Goal: Answer question/provide support: Share knowledge or assist other users

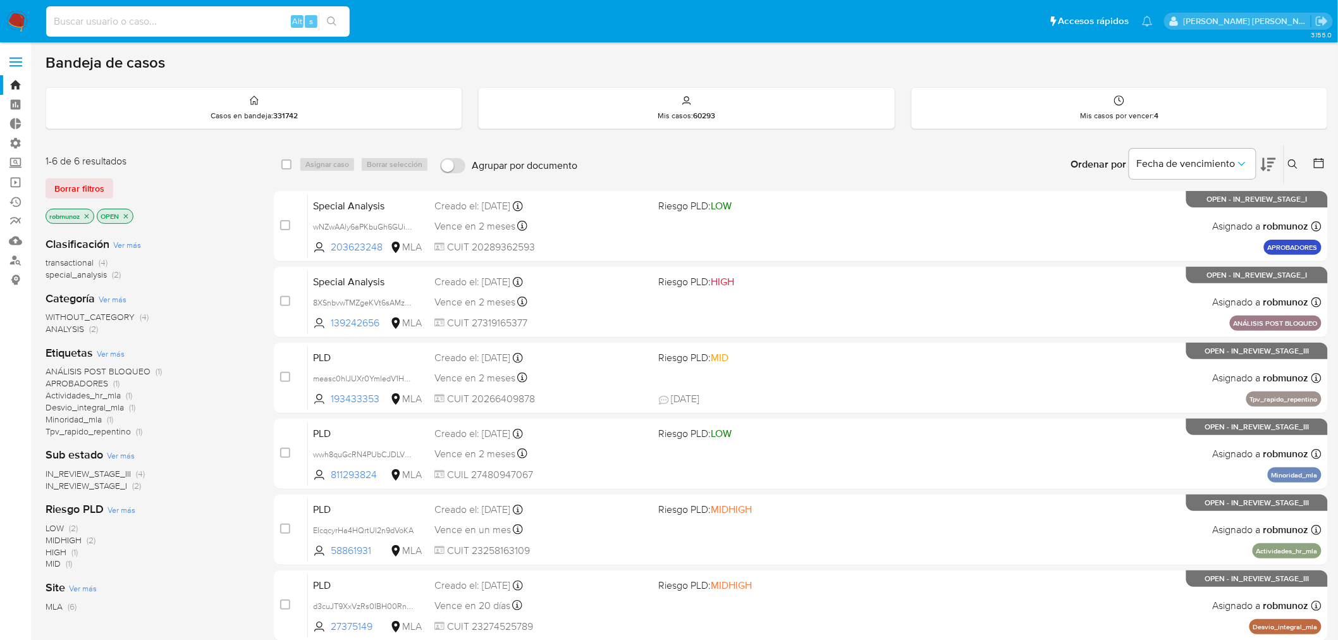
click at [256, 23] on input at bounding box center [198, 21] width 304 height 16
paste input "javiereduardotamer@gmail.com"
type input "javiereduardotamer@gmail.com"
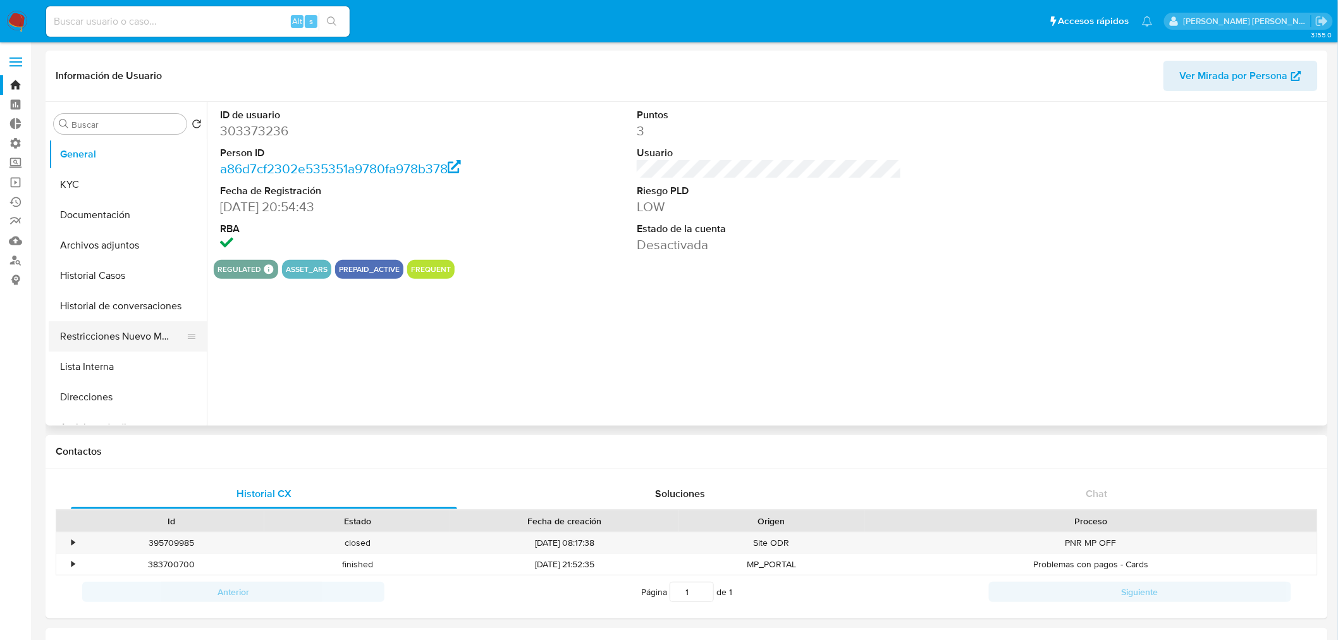
select select "10"
click at [121, 334] on button "Restricciones Nuevo Mundo" at bounding box center [123, 336] width 148 height 30
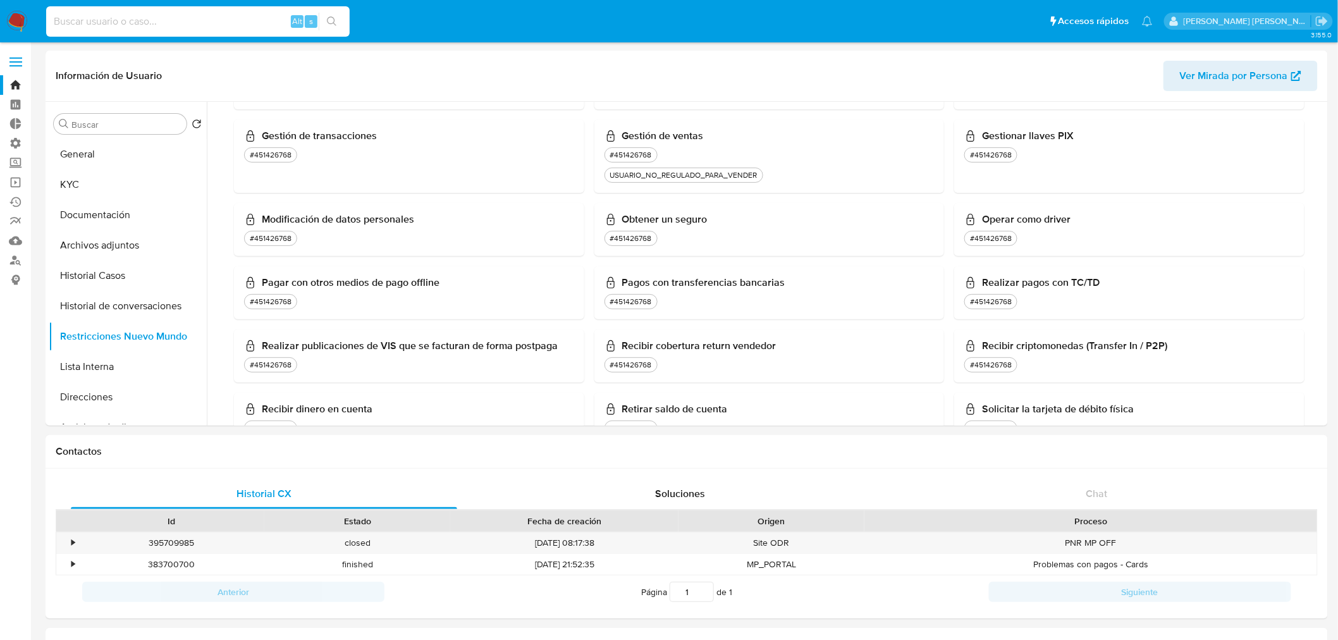
click at [238, 18] on input at bounding box center [198, 21] width 304 height 16
paste input "1230087068"
type input "1230087068"
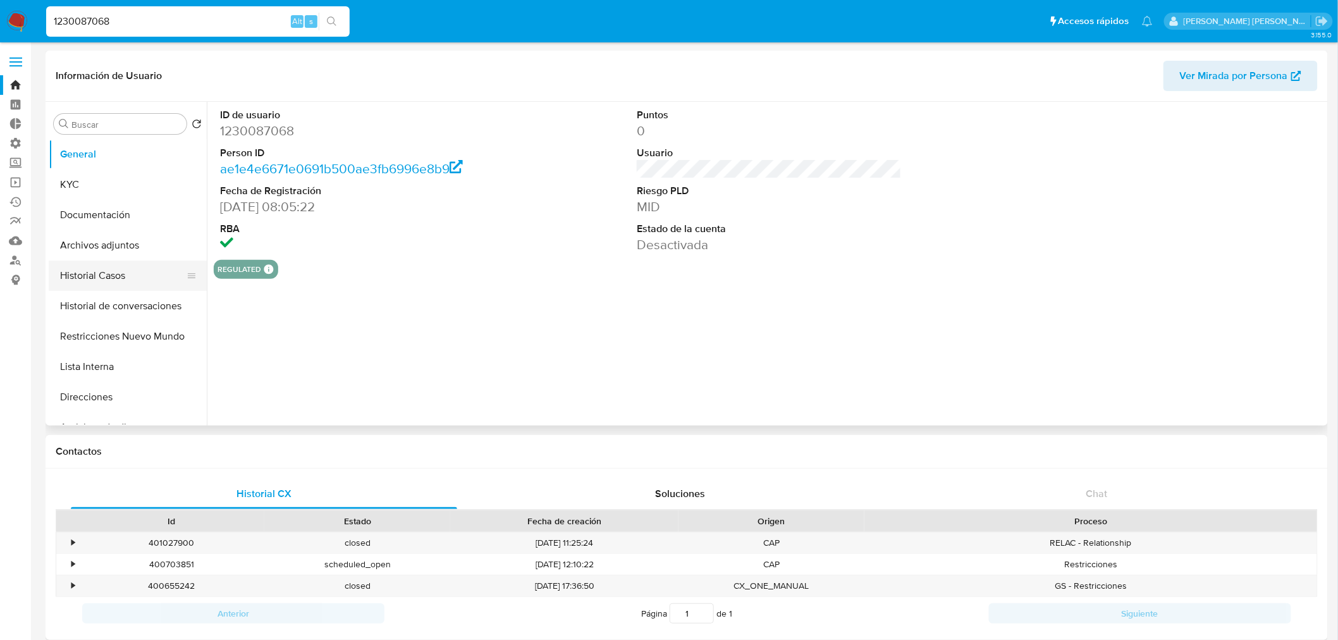
select select "10"
click at [93, 178] on button "KYC" at bounding box center [123, 185] width 148 height 30
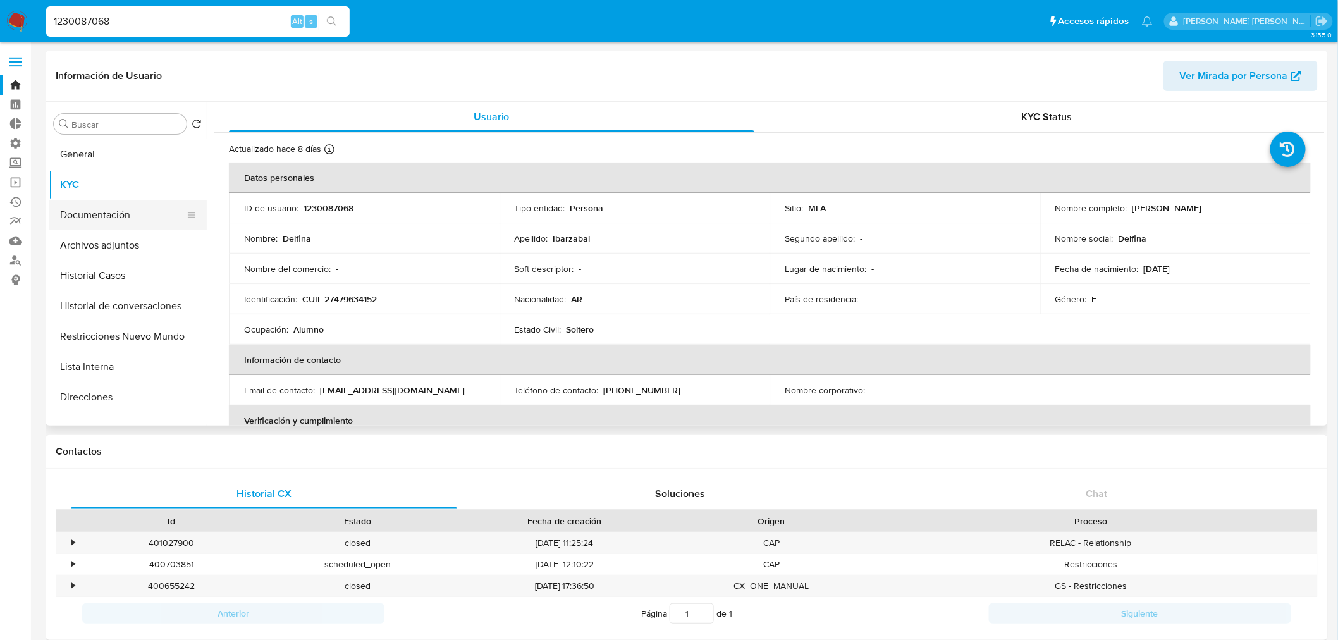
click at [99, 218] on button "Documentación" at bounding box center [123, 215] width 148 height 30
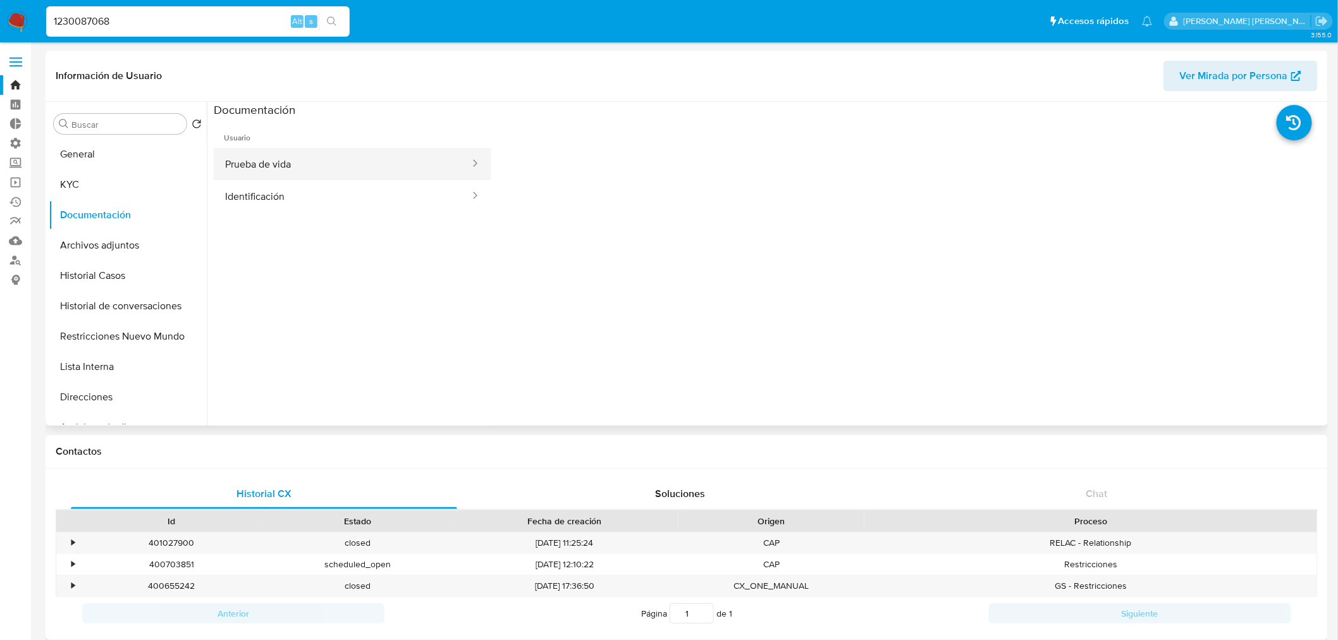
click at [296, 170] on button "Prueba de vida" at bounding box center [342, 164] width 257 height 32
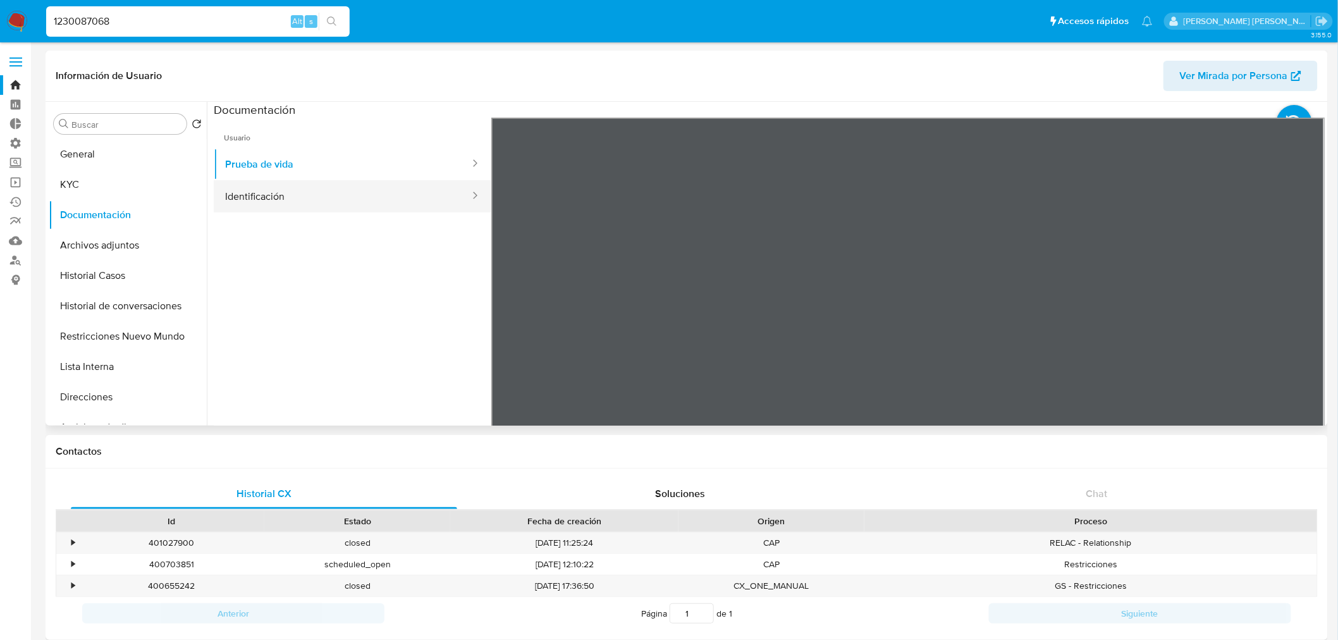
click at [296, 187] on button "Identificación" at bounding box center [342, 196] width 257 height 32
click at [1311, 319] on icon at bounding box center [1309, 323] width 25 height 25
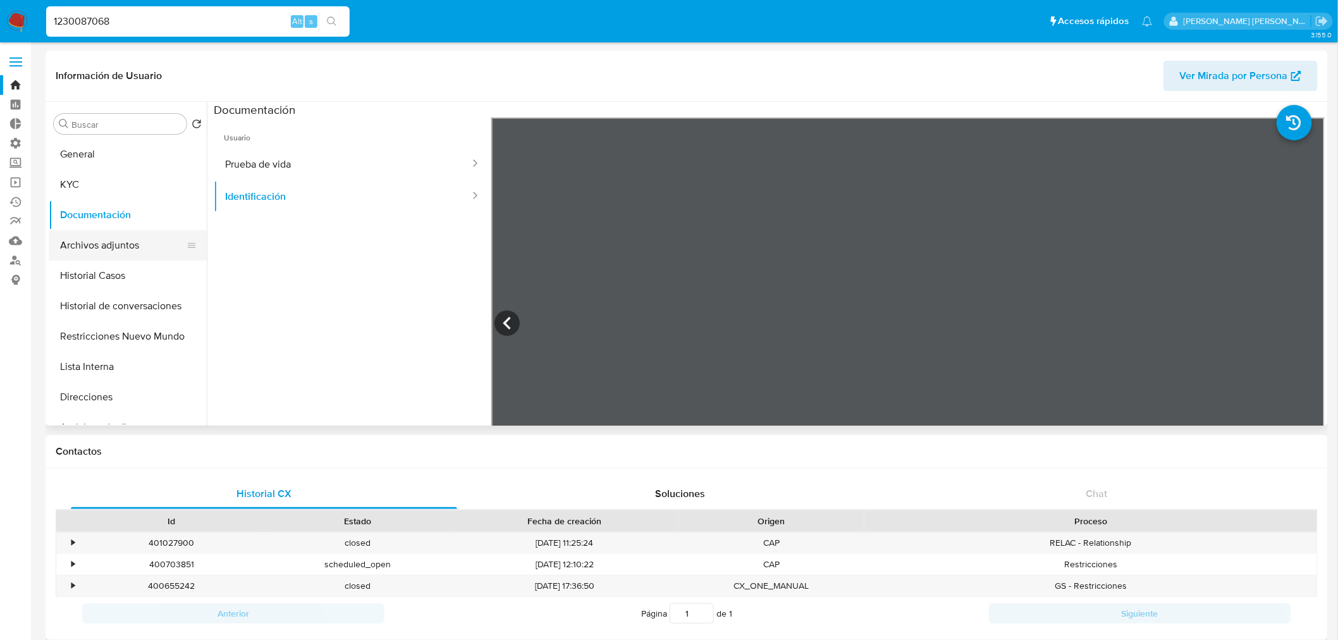
click at [89, 242] on button "Archivos adjuntos" at bounding box center [123, 245] width 148 height 30
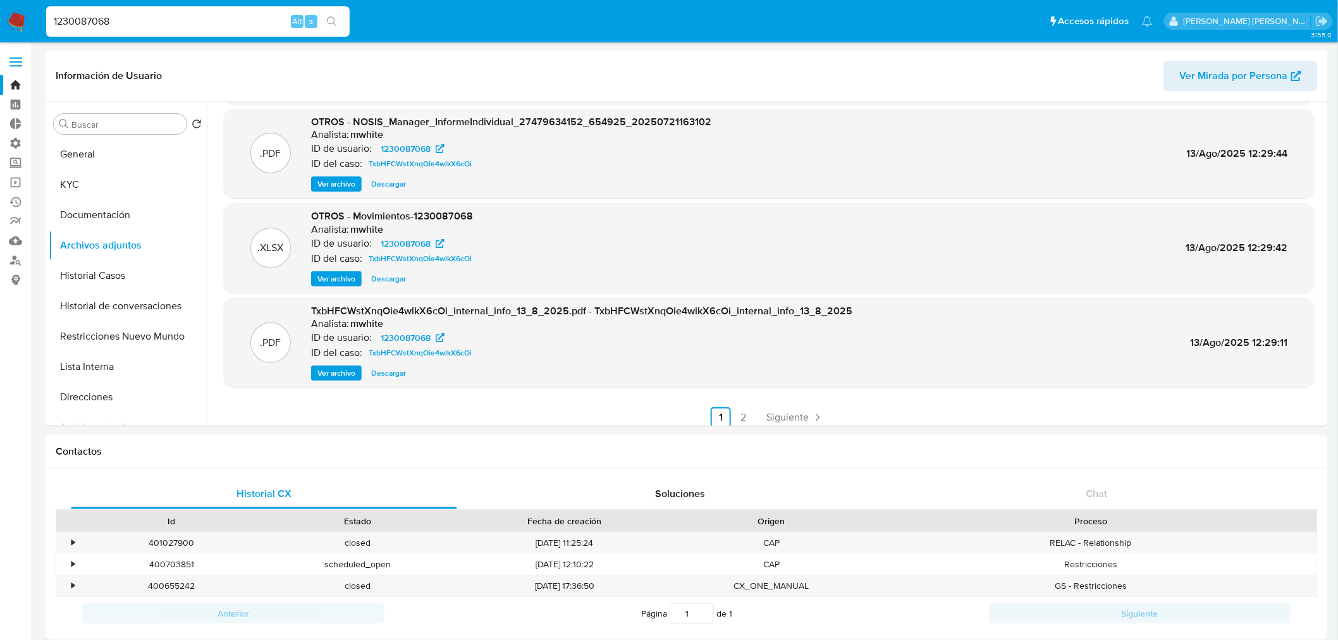
scroll to position [106, 0]
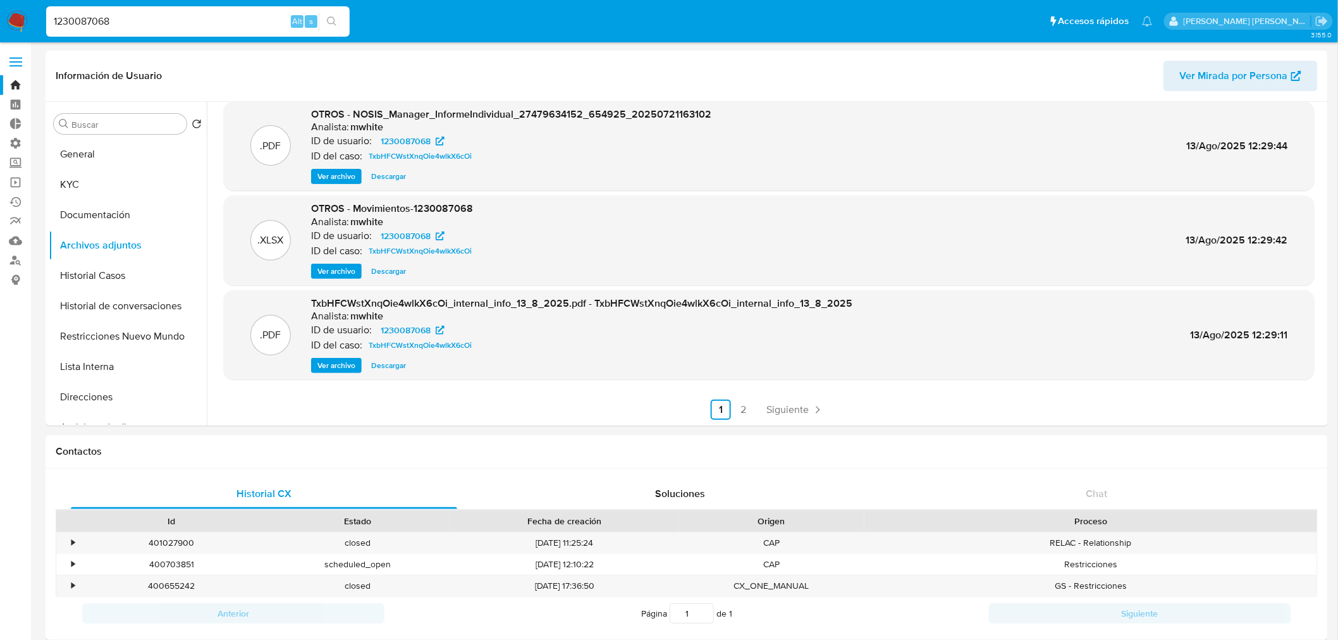
click at [23, 20] on img at bounding box center [17, 22] width 22 height 22
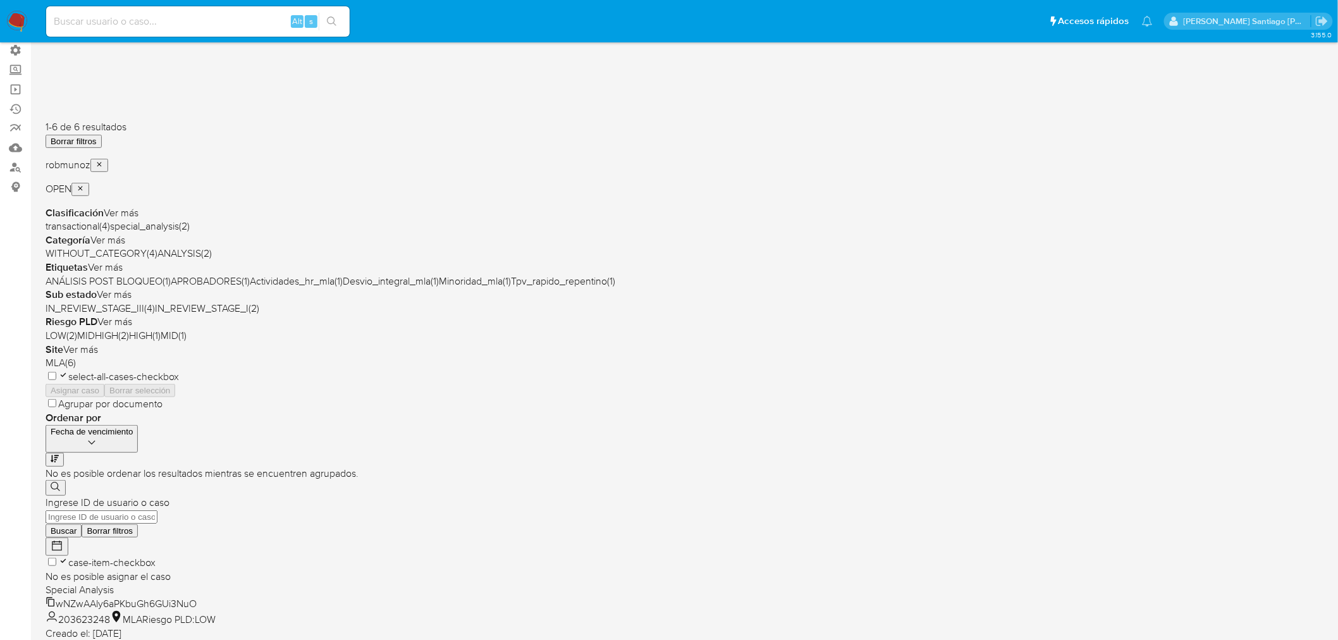
scroll to position [84, 0]
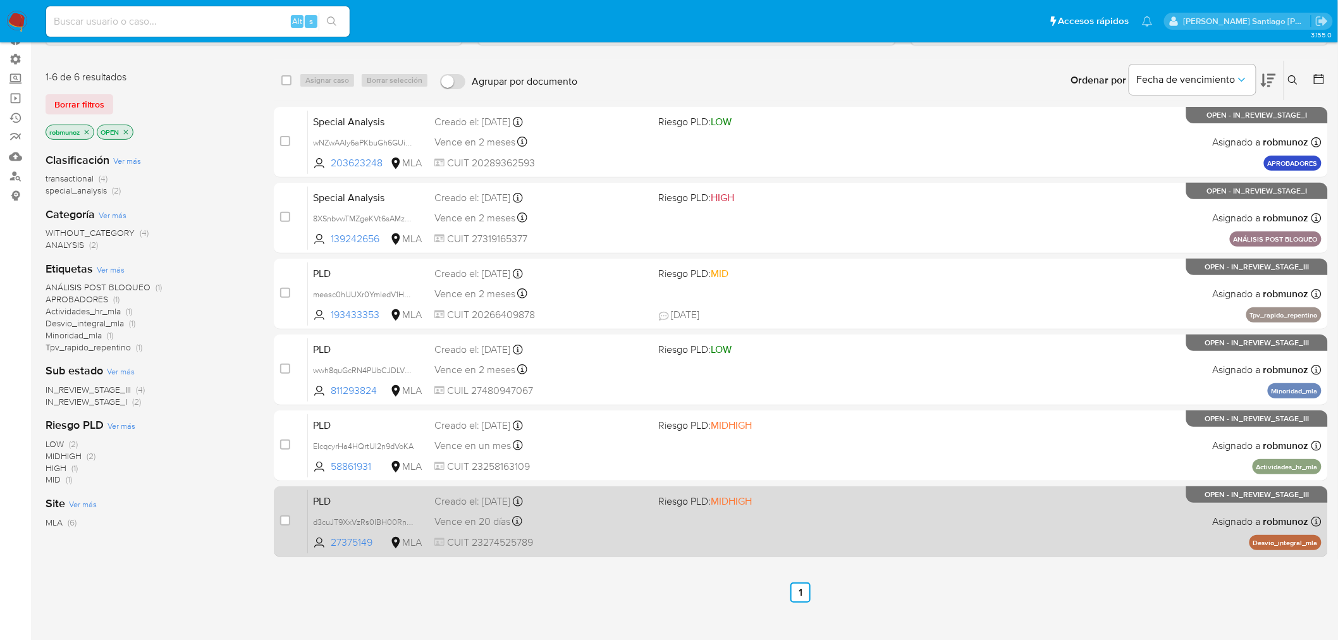
click at [1083, 517] on div "PLD d3cuJT9XxVzRs0IBH00RnCou 27375149 MLA Riesgo PLD: MIDHIGH Creado el: 12/06/…" at bounding box center [815, 522] width 1014 height 64
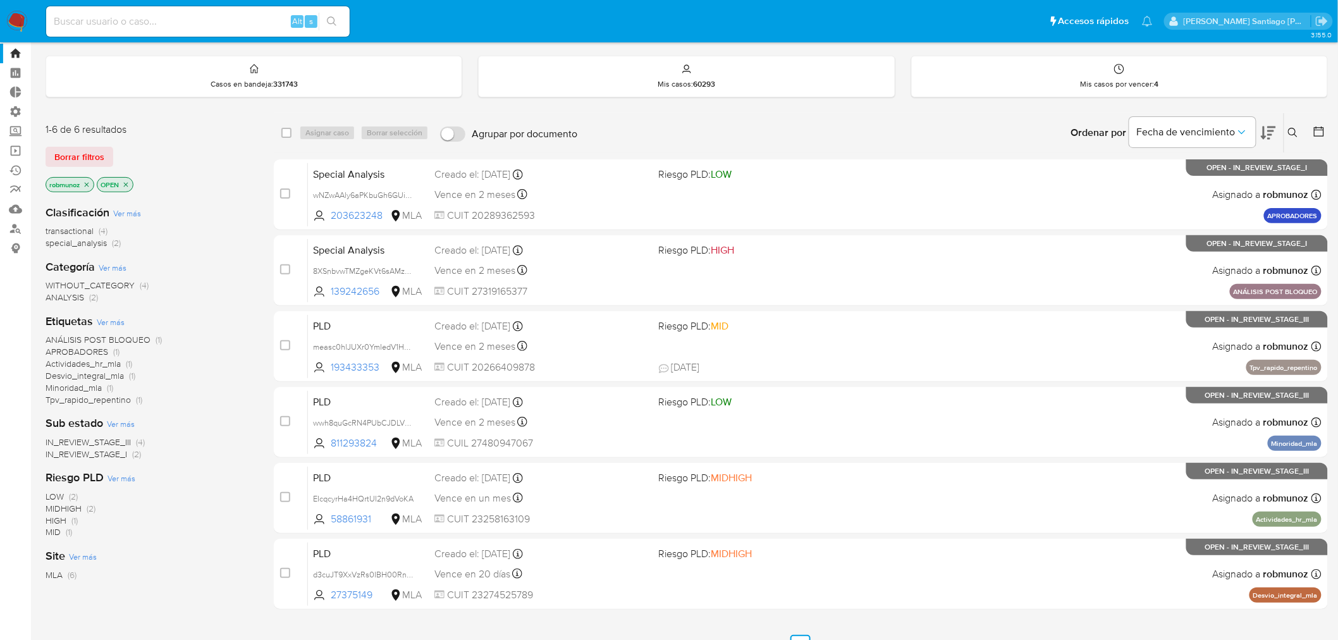
scroll to position [0, 0]
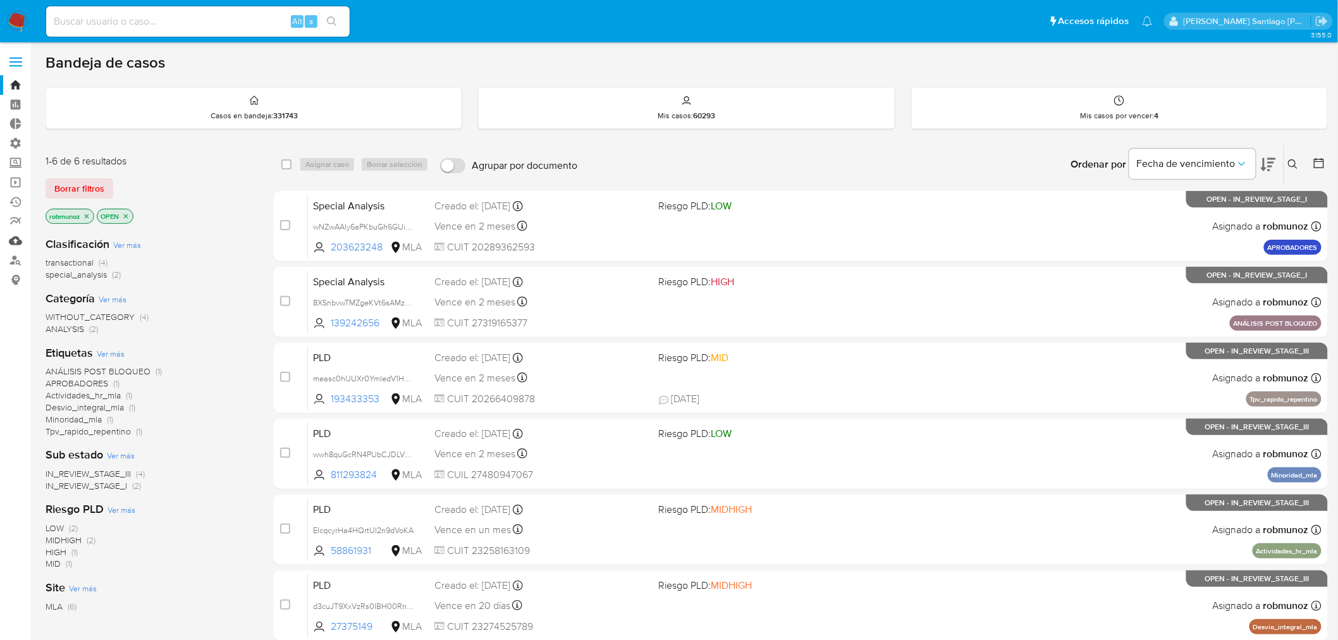
click at [15, 245] on link "Mulan" at bounding box center [75, 241] width 151 height 20
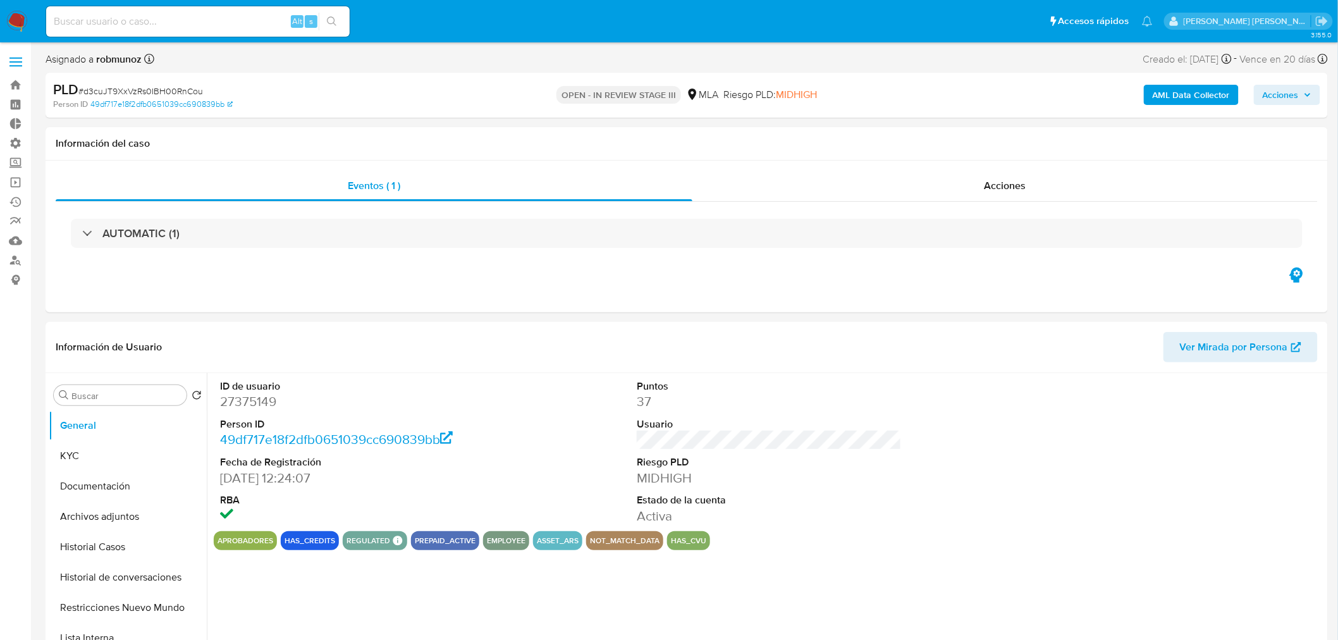
select select "10"
drag, startPoint x: 1300, startPoint y: 98, endPoint x: 1274, endPoint y: 104, distance: 27.3
click at [1299, 97] on span "Acciones" at bounding box center [1287, 95] width 49 height 18
drag, startPoint x: 975, startPoint y: 121, endPoint x: 977, endPoint y: 133, distance: 12.2
click at [975, 125] on div "Resolución del caso Alt r" at bounding box center [943, 135] width 121 height 33
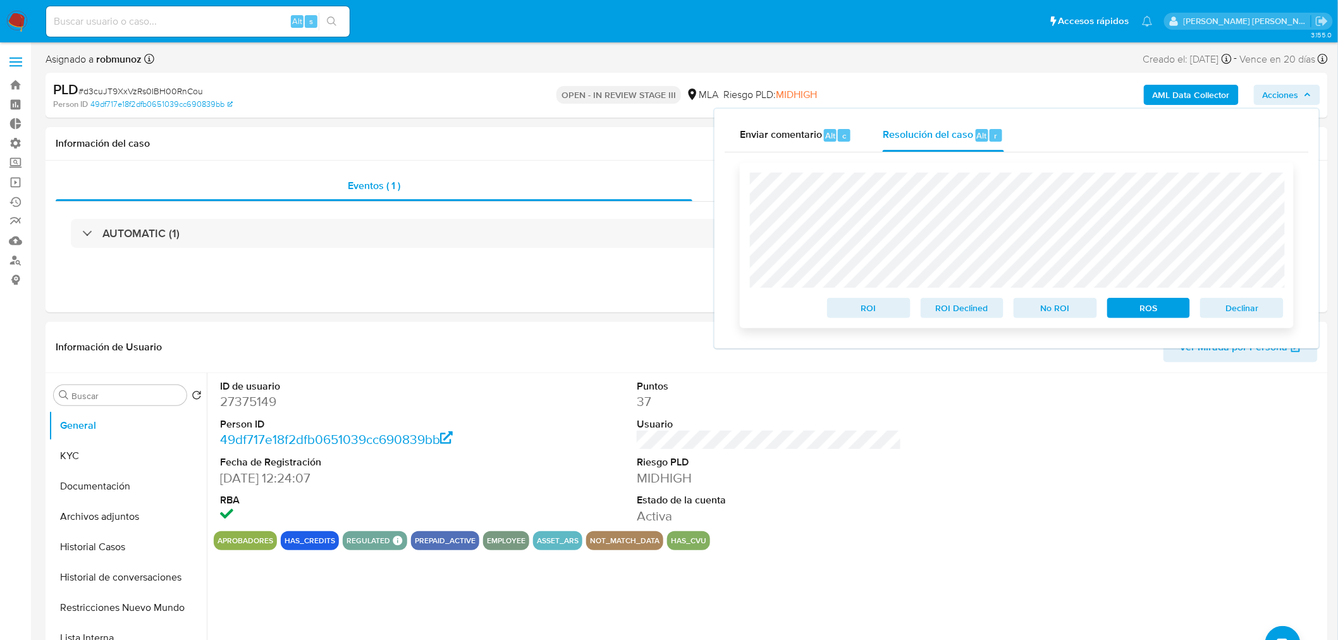
click at [1257, 314] on span "Declinar" at bounding box center [1242, 308] width 66 height 18
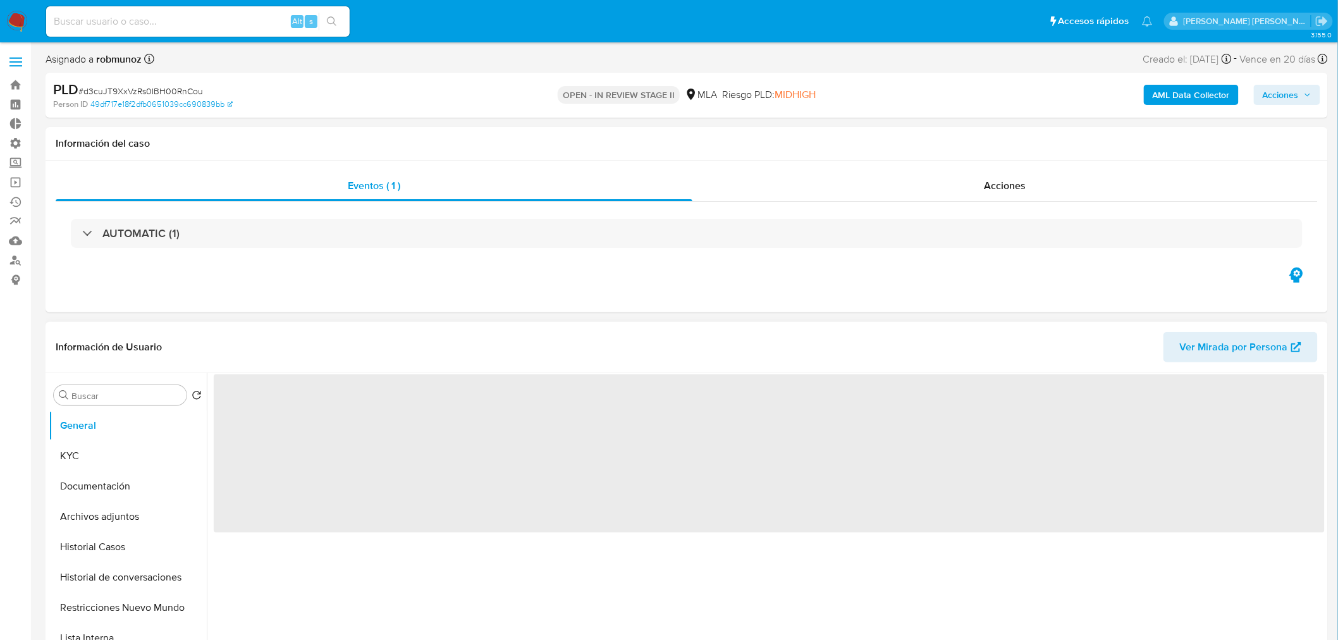
select select "10"
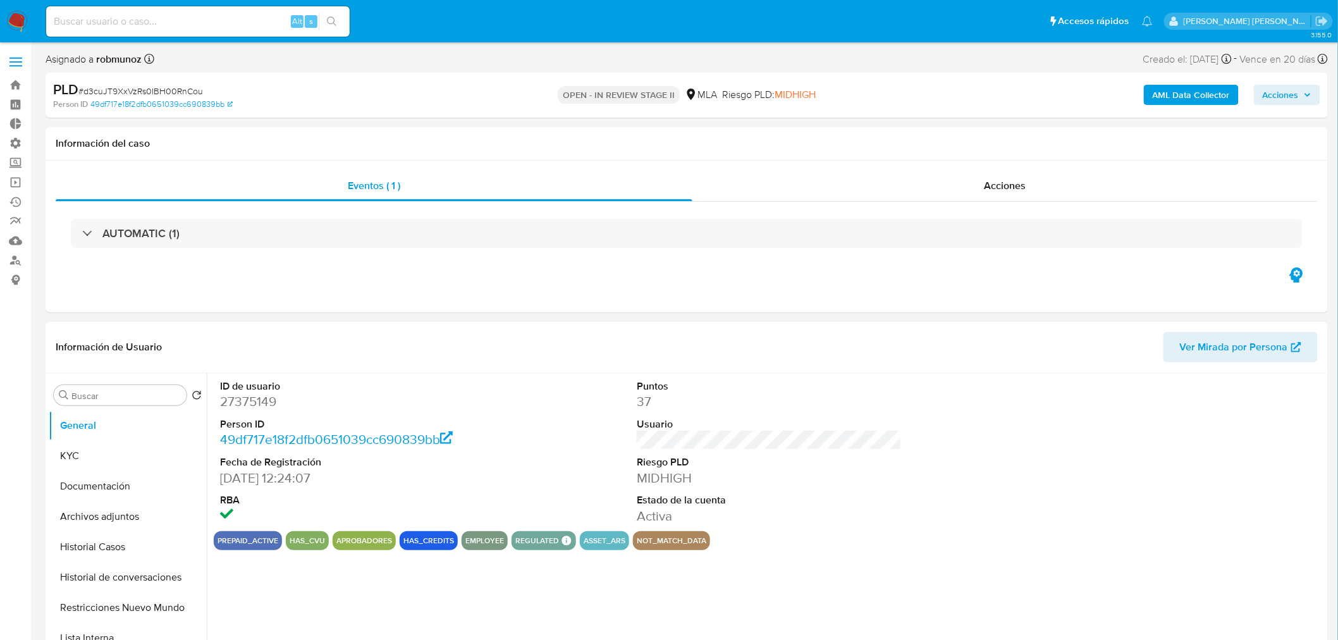
click at [247, 405] on dd "27375149" at bounding box center [352, 402] width 265 height 18
click at [247, 404] on dd "27375149" at bounding box center [352, 402] width 265 height 18
copy dd "27375149"
click at [102, 452] on button "KYC" at bounding box center [123, 456] width 148 height 30
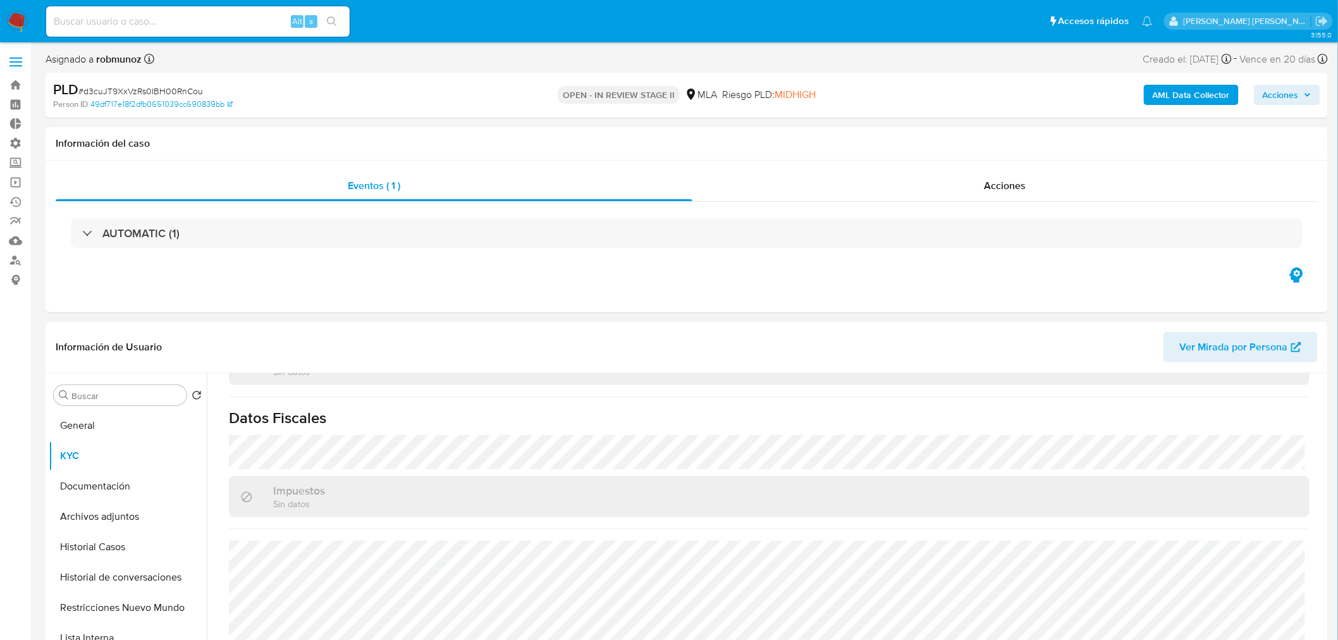
scroll to position [703, 0]
click at [136, 26] on input at bounding box center [198, 21] width 304 height 16
paste input "joacoshaw@gmail.com"
type input "joacoshaw@gmail.com"
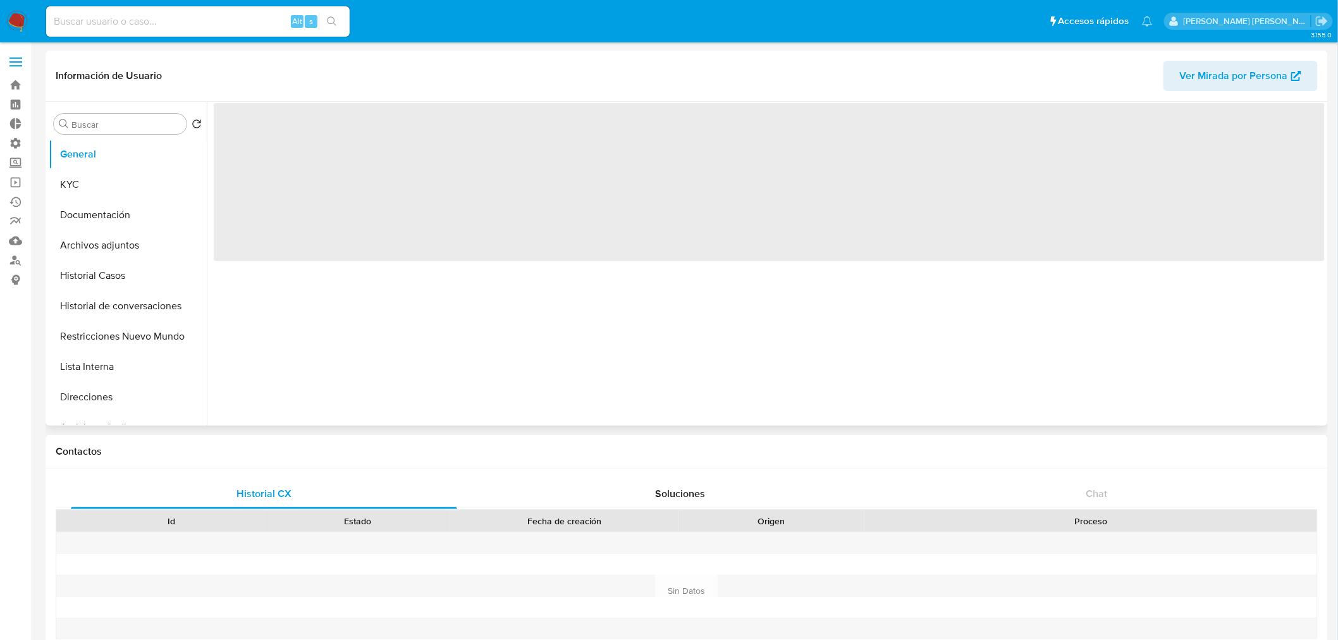
select select "10"
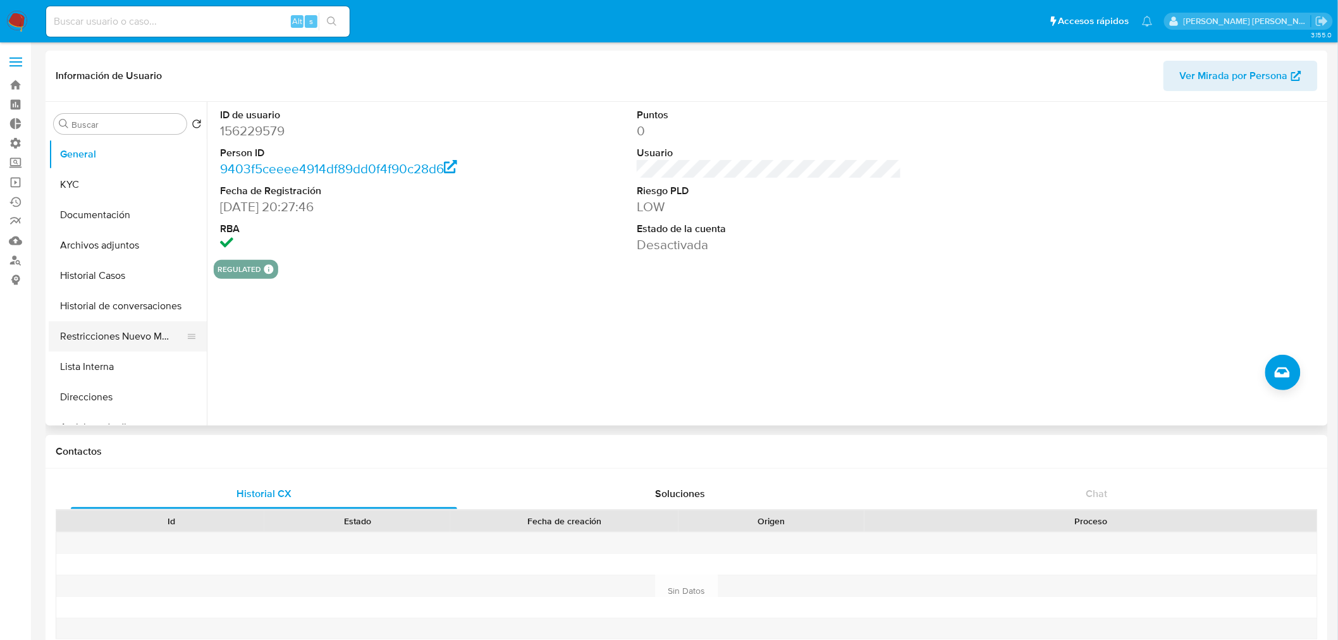
click at [126, 336] on button "Restricciones Nuevo Mundo" at bounding box center [123, 336] width 148 height 30
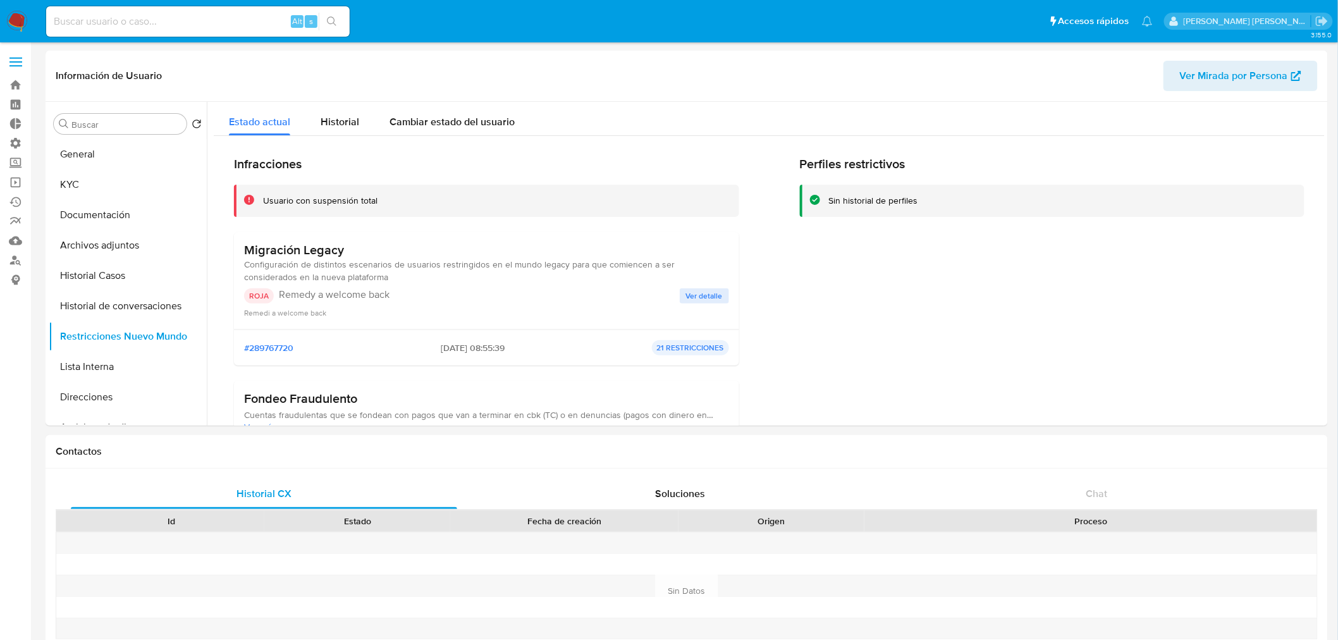
click at [700, 299] on span "Ver detalle" at bounding box center [704, 296] width 37 height 13
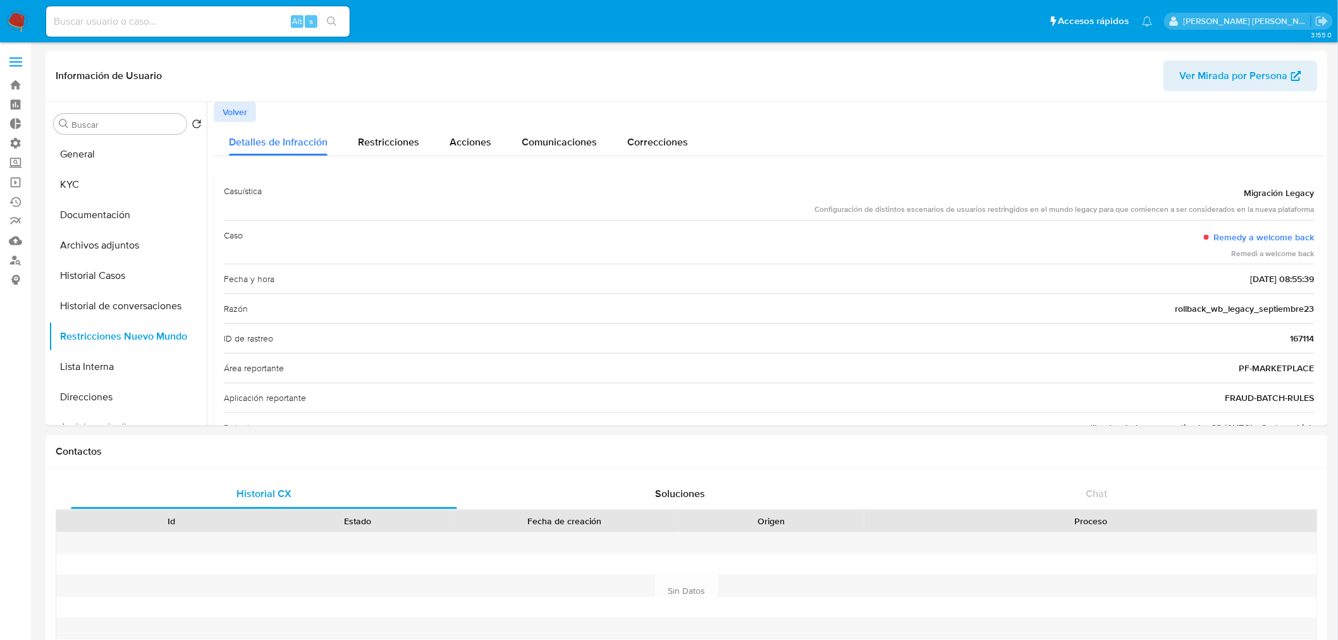
click at [224, 111] on span "Volver" at bounding box center [235, 112] width 25 height 18
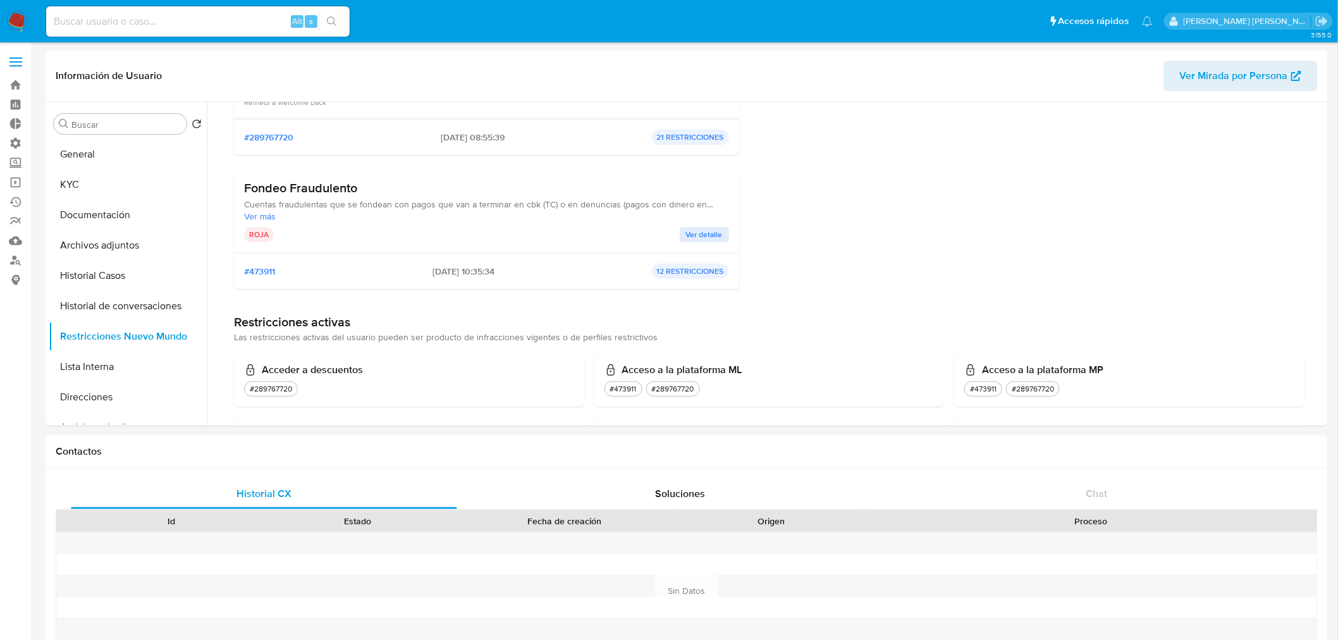
scroll to position [281, 0]
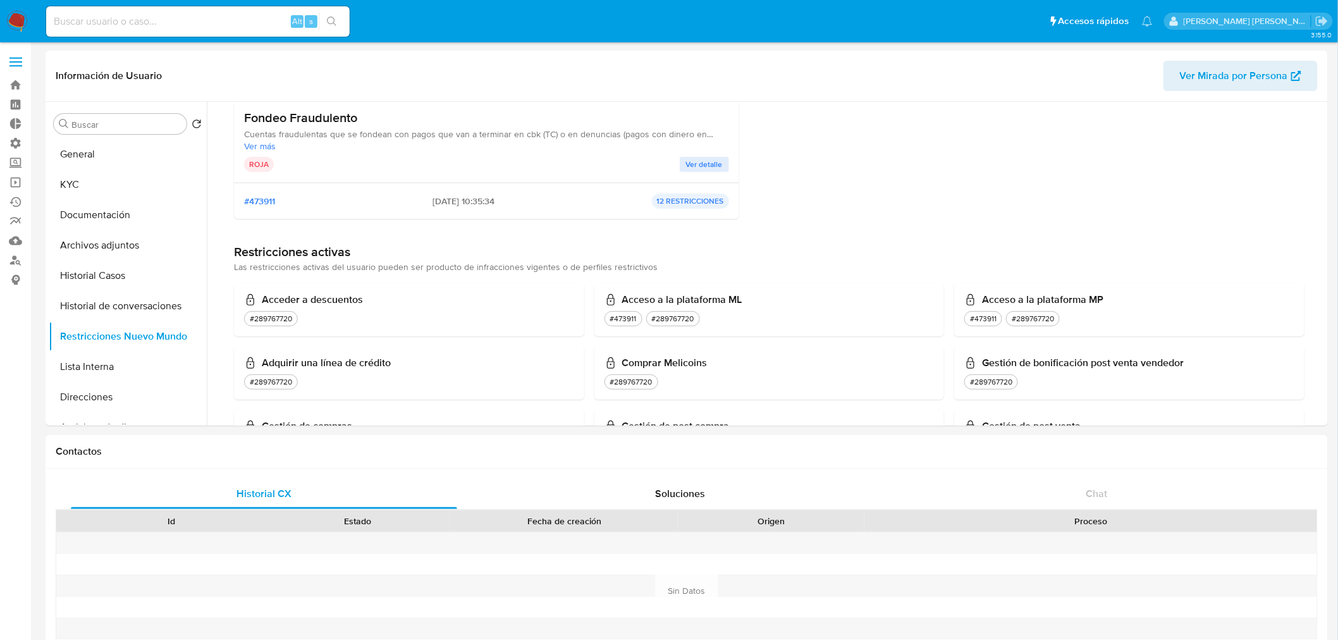
click at [699, 169] on span "Ver detalle" at bounding box center [704, 164] width 37 height 13
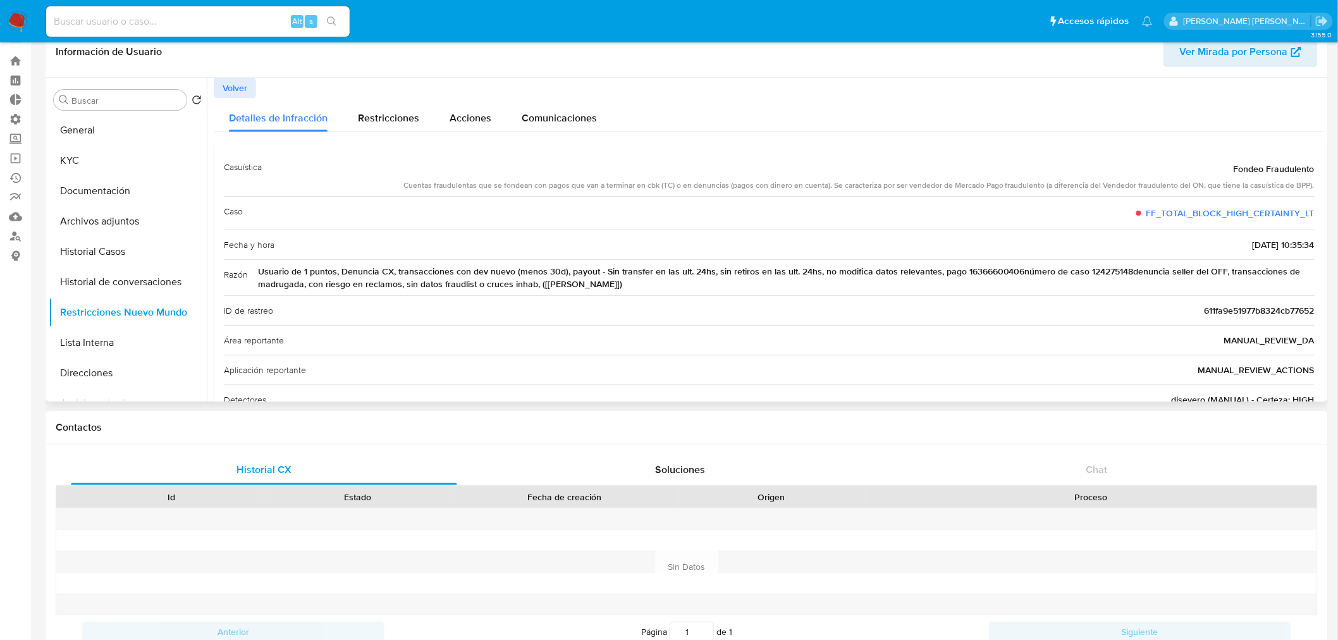
scroll to position [0, 0]
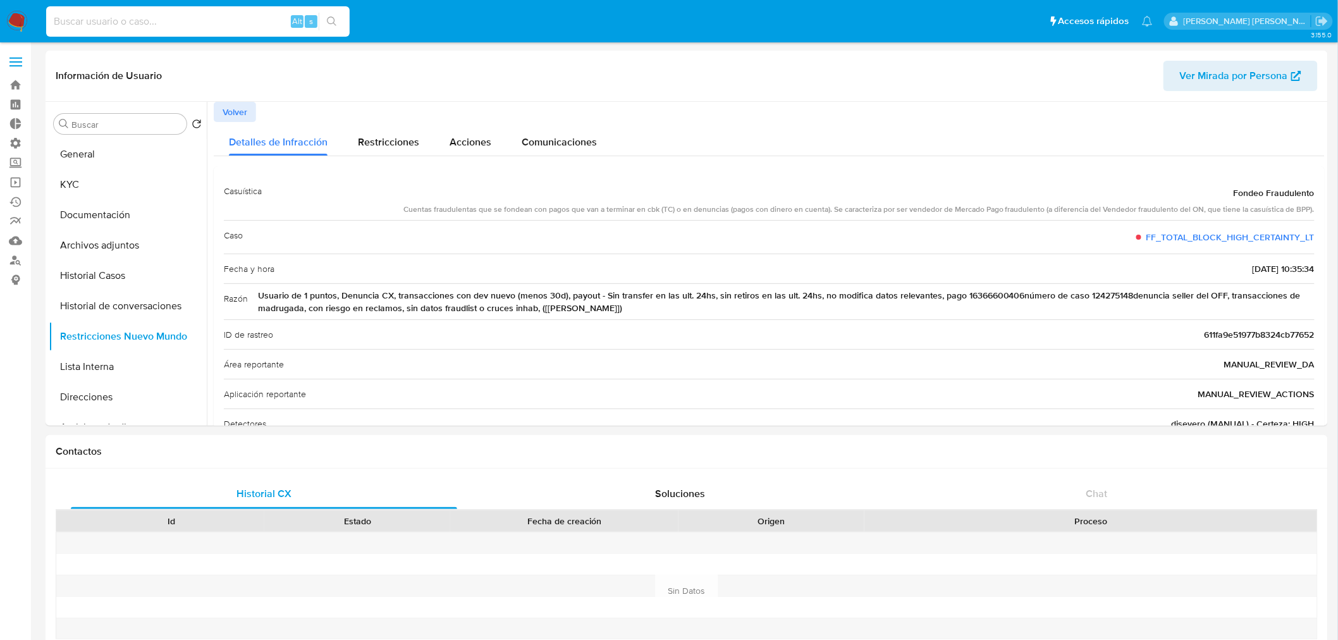
click at [182, 16] on input at bounding box center [198, 21] width 304 height 16
paste input "d3cuJT9XxVzRs0IBH00RnCou"
type input "d3cuJT9XxVzRs0IBH00RnCou"
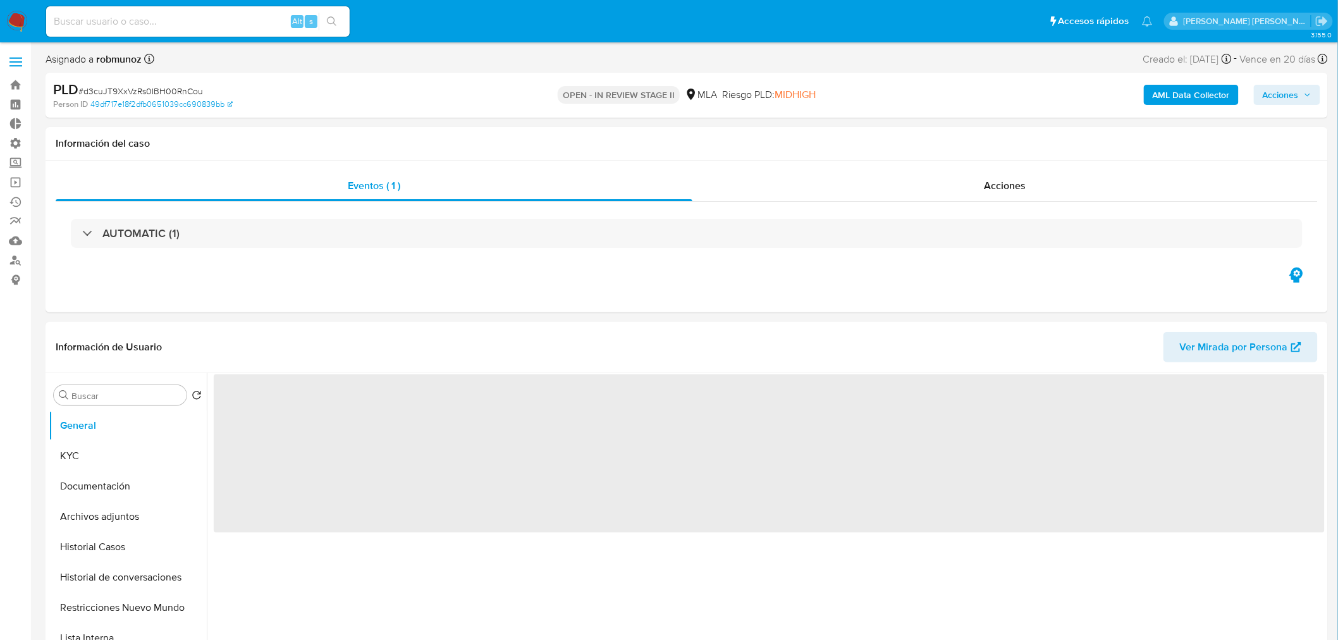
select select "10"
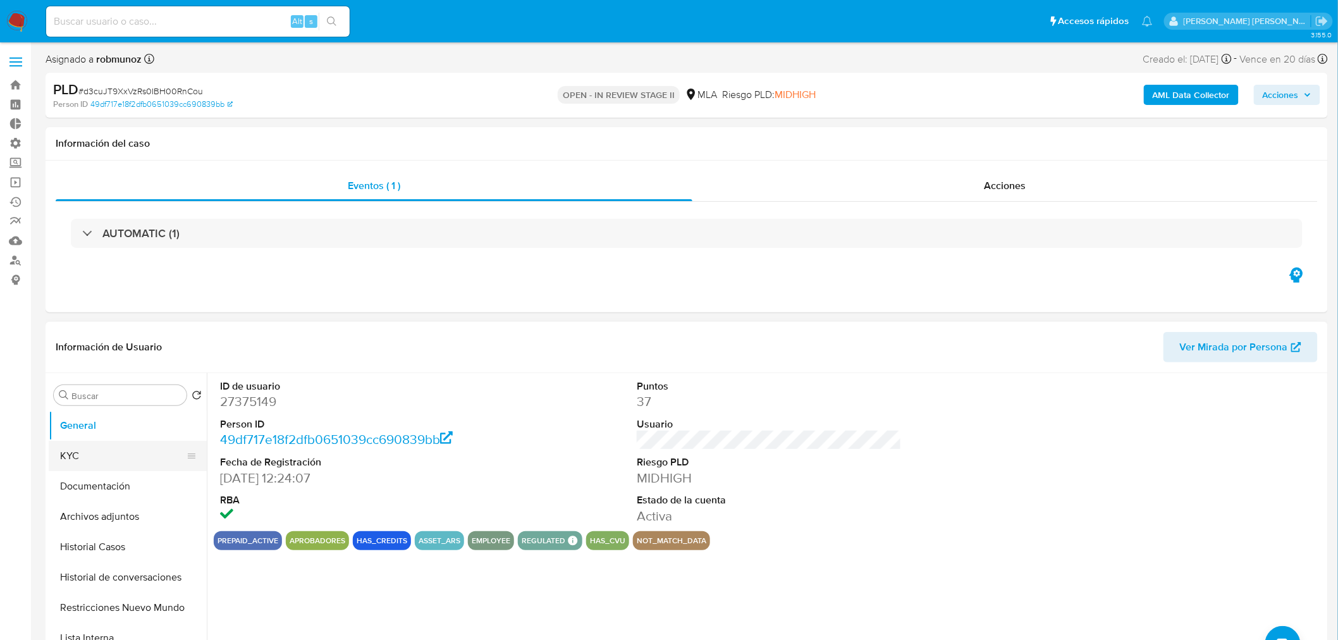
click at [135, 459] on button "KYC" at bounding box center [123, 456] width 148 height 30
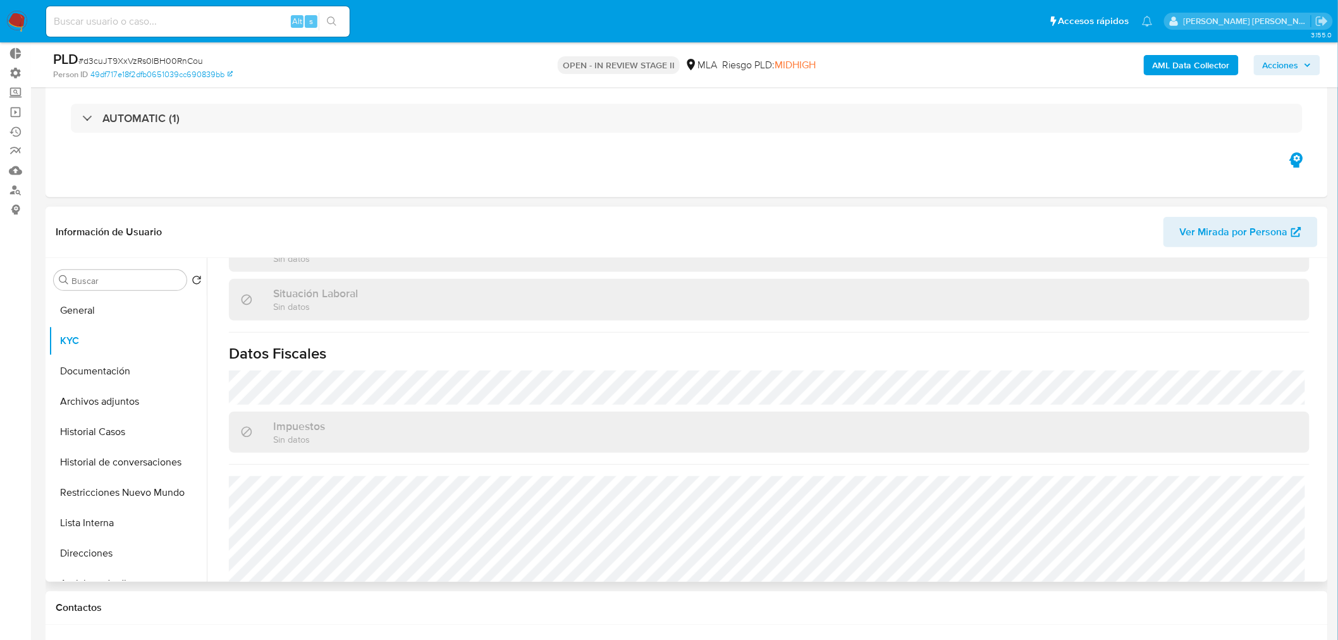
scroll to position [703, 0]
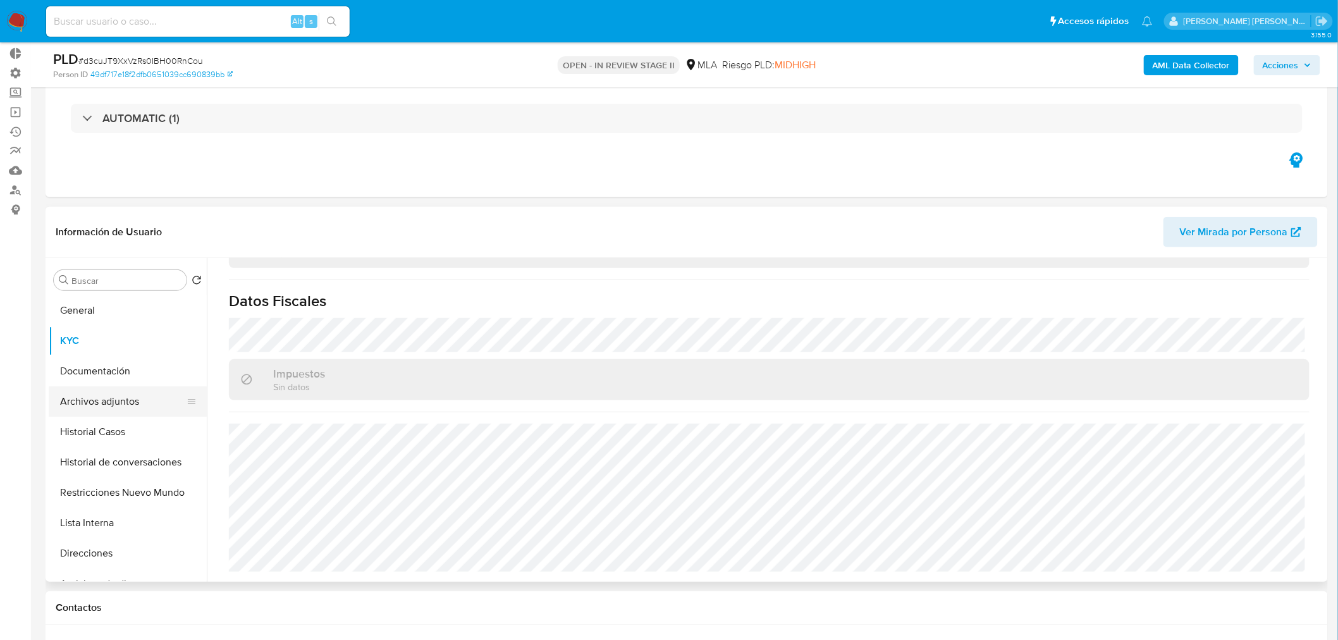
drag, startPoint x: 120, startPoint y: 403, endPoint x: 121, endPoint y: 414, distance: 11.5
click at [120, 404] on button "Archivos adjuntos" at bounding box center [123, 401] width 148 height 30
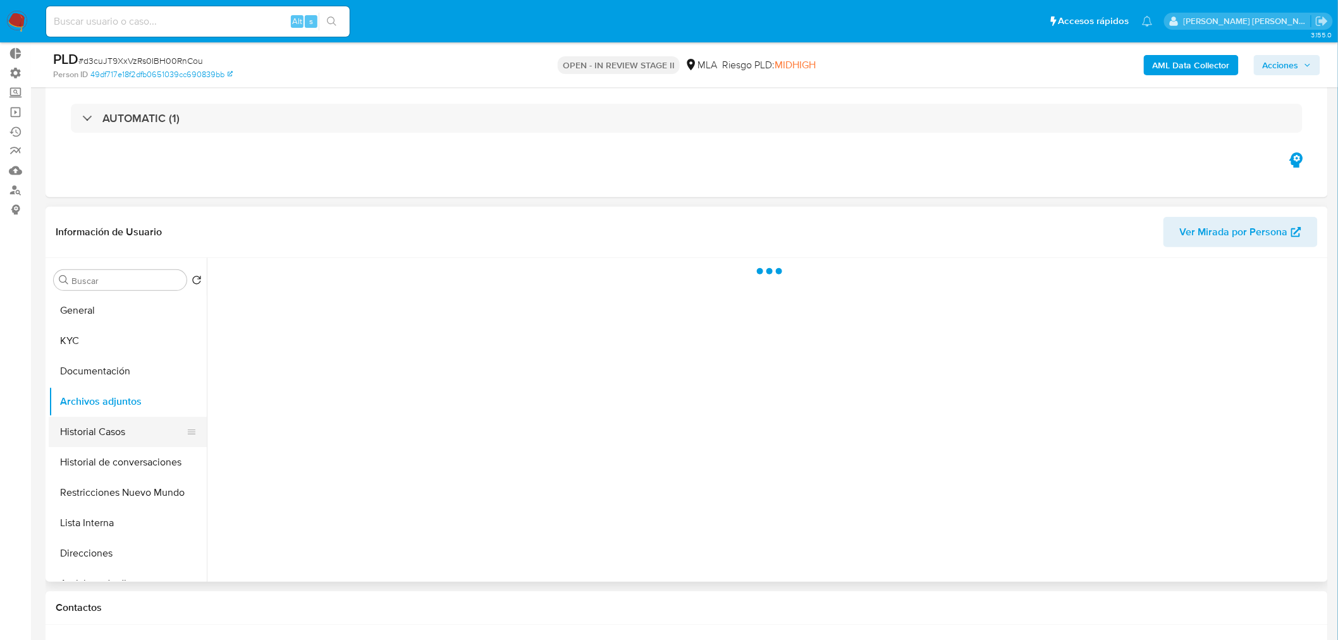
scroll to position [0, 0]
click at [127, 435] on button "Historial Casos" at bounding box center [123, 432] width 148 height 30
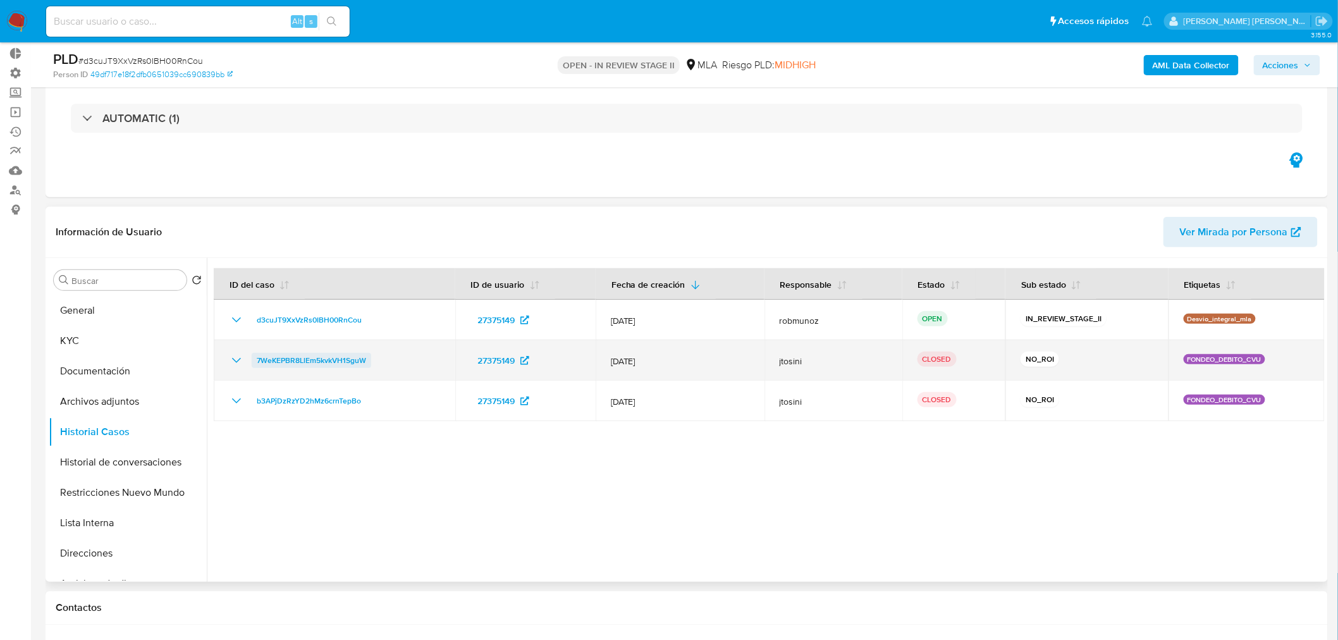
click at [350, 359] on span "7WeKEPBR8LlEm5kvkVH1SguW" at bounding box center [311, 360] width 109 height 15
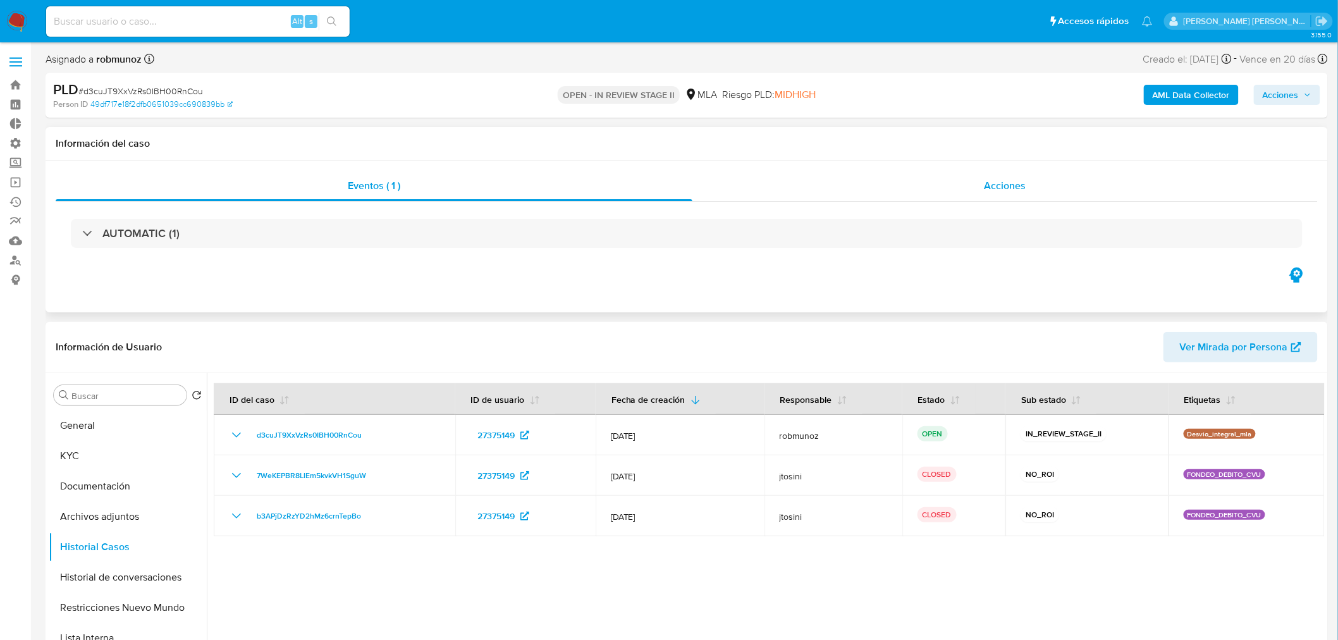
click at [1029, 180] on div "Acciones" at bounding box center [1006, 186] width 626 height 30
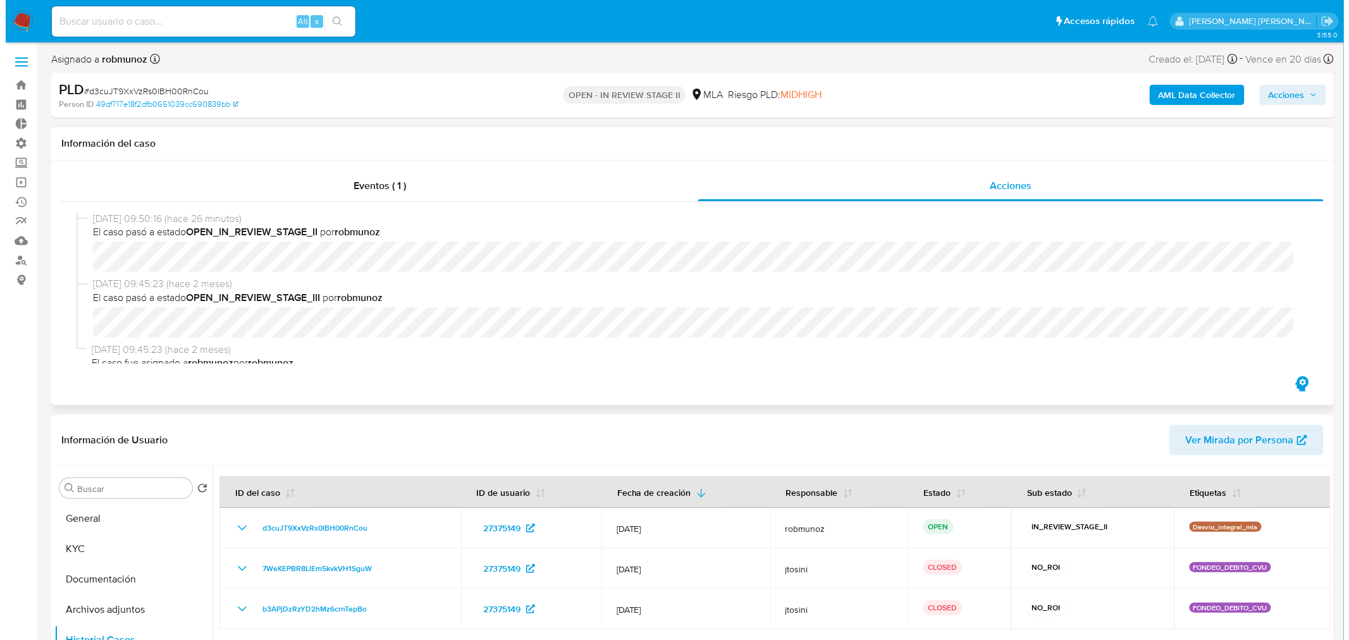
scroll to position [11, 0]
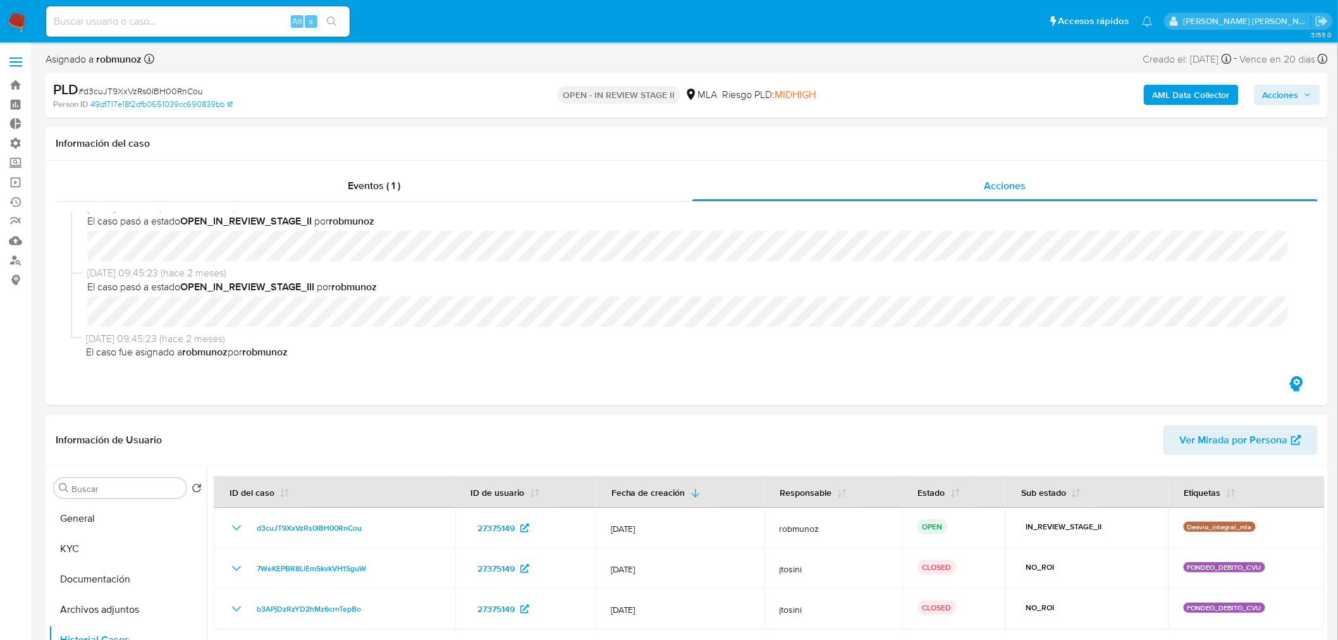
click at [1205, 98] on b "AML Data Collector" at bounding box center [1191, 95] width 77 height 20
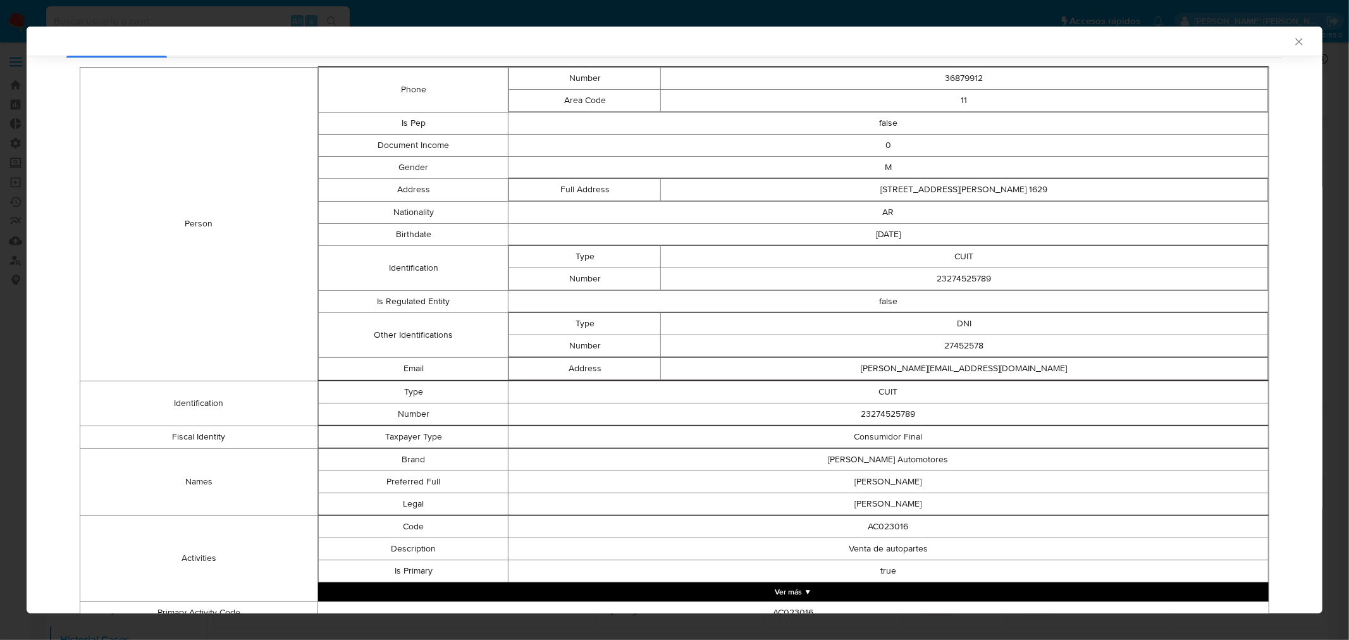
scroll to position [89, 0]
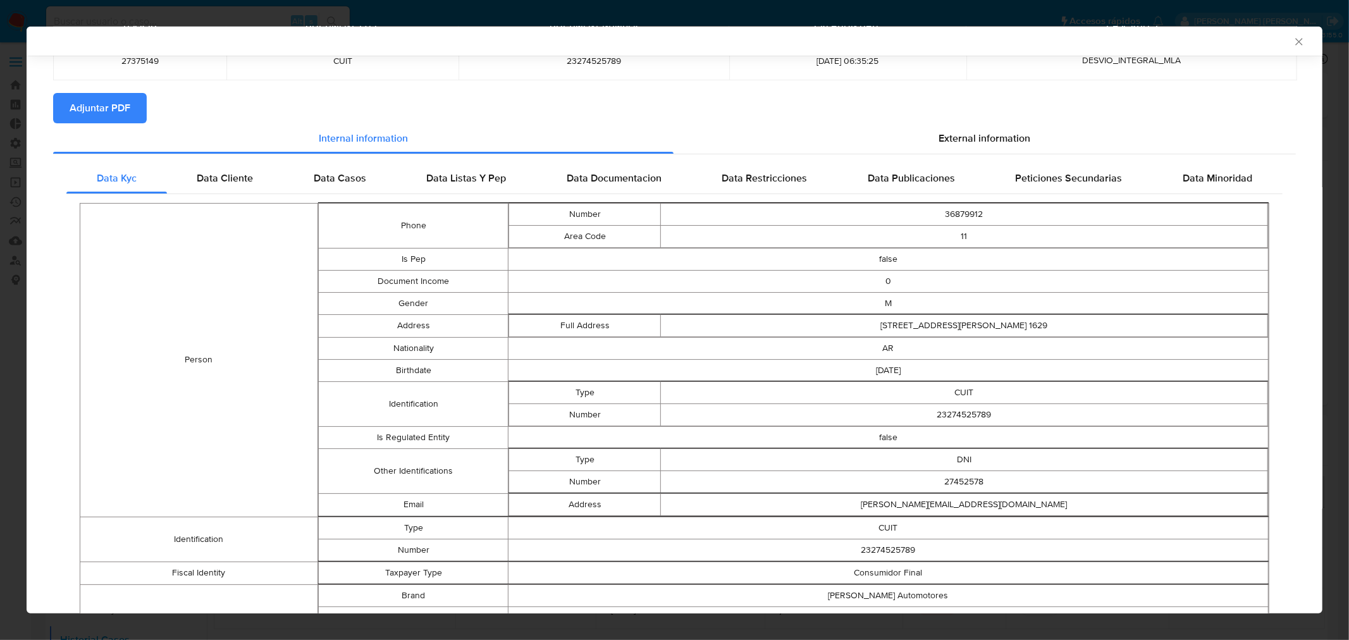
click at [314, 180] on span "Data Casos" at bounding box center [340, 178] width 52 height 15
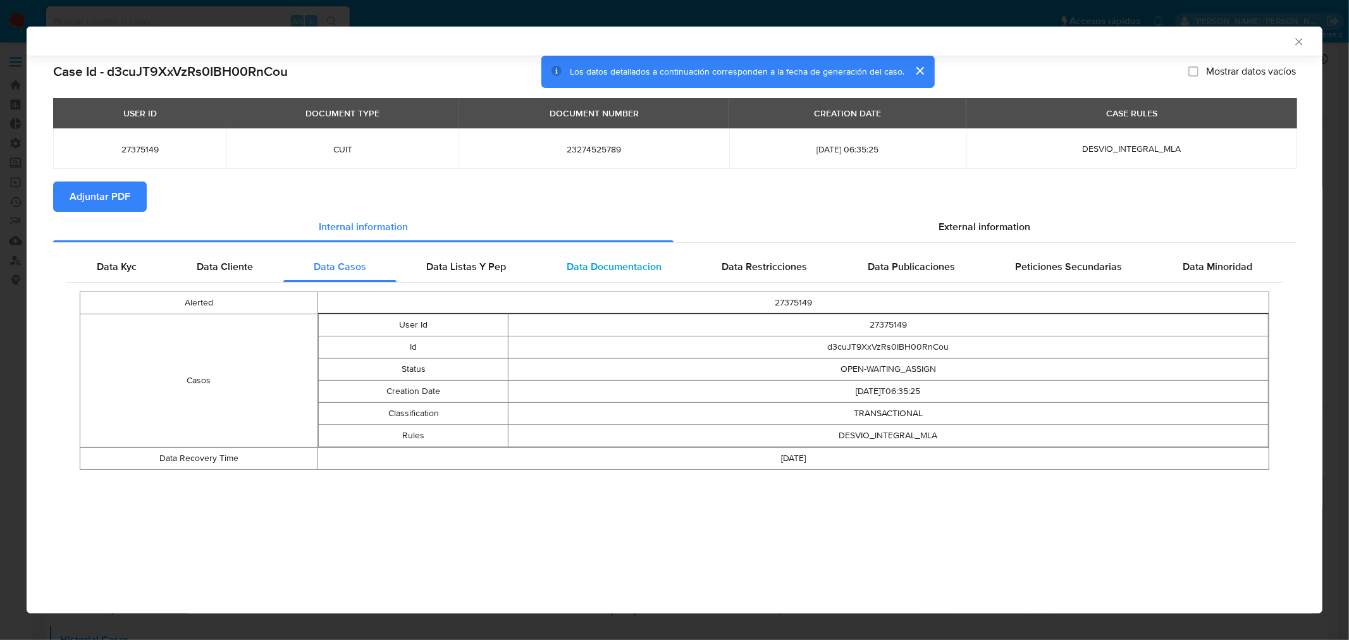
click at [627, 266] on span "Data Documentacion" at bounding box center [614, 266] width 95 height 15
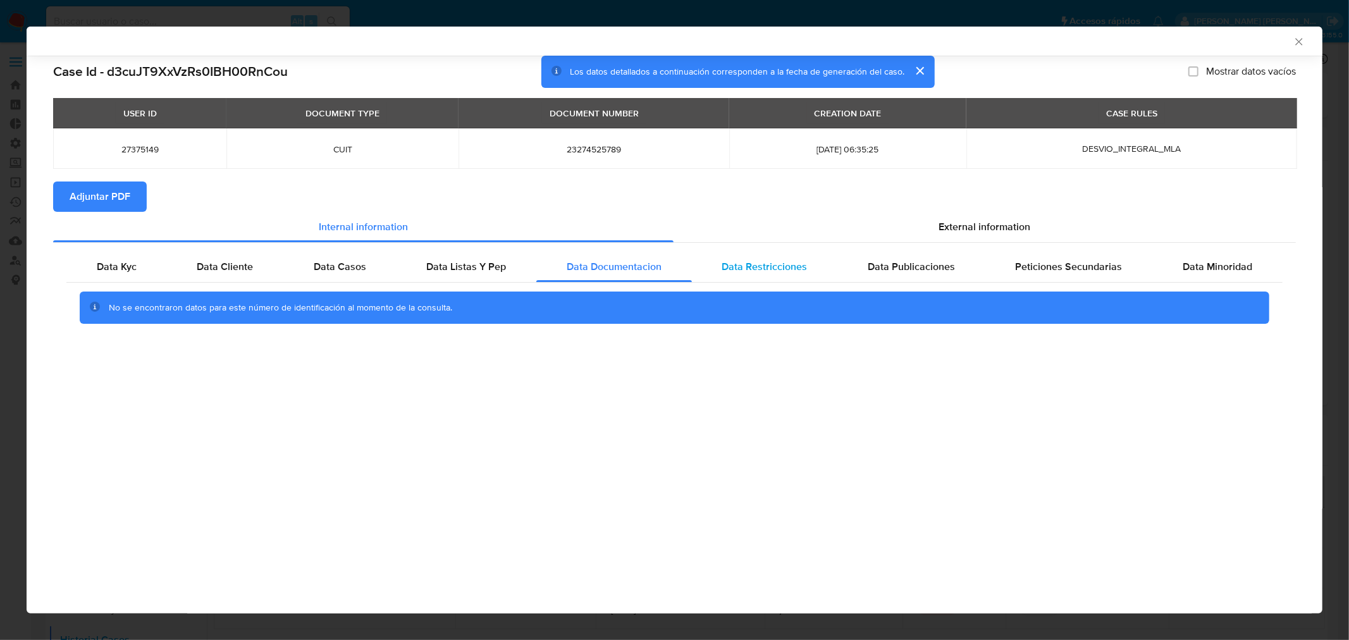
click at [734, 262] on span "Data Restricciones" at bounding box center [764, 266] width 85 height 15
click at [868, 273] on div "Data Publicaciones" at bounding box center [911, 267] width 148 height 30
click at [960, 226] on span "External information" at bounding box center [985, 226] width 92 height 15
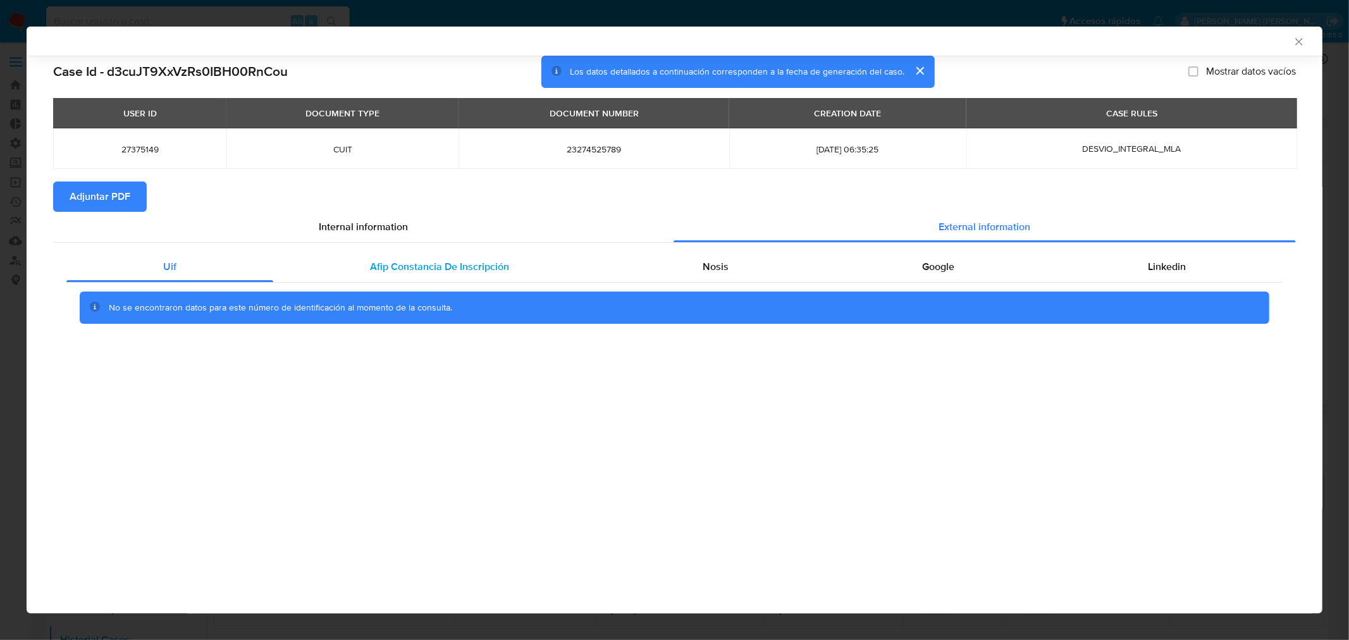
click at [383, 277] on div "Afip Constancia De Inscripción" at bounding box center [439, 267] width 333 height 30
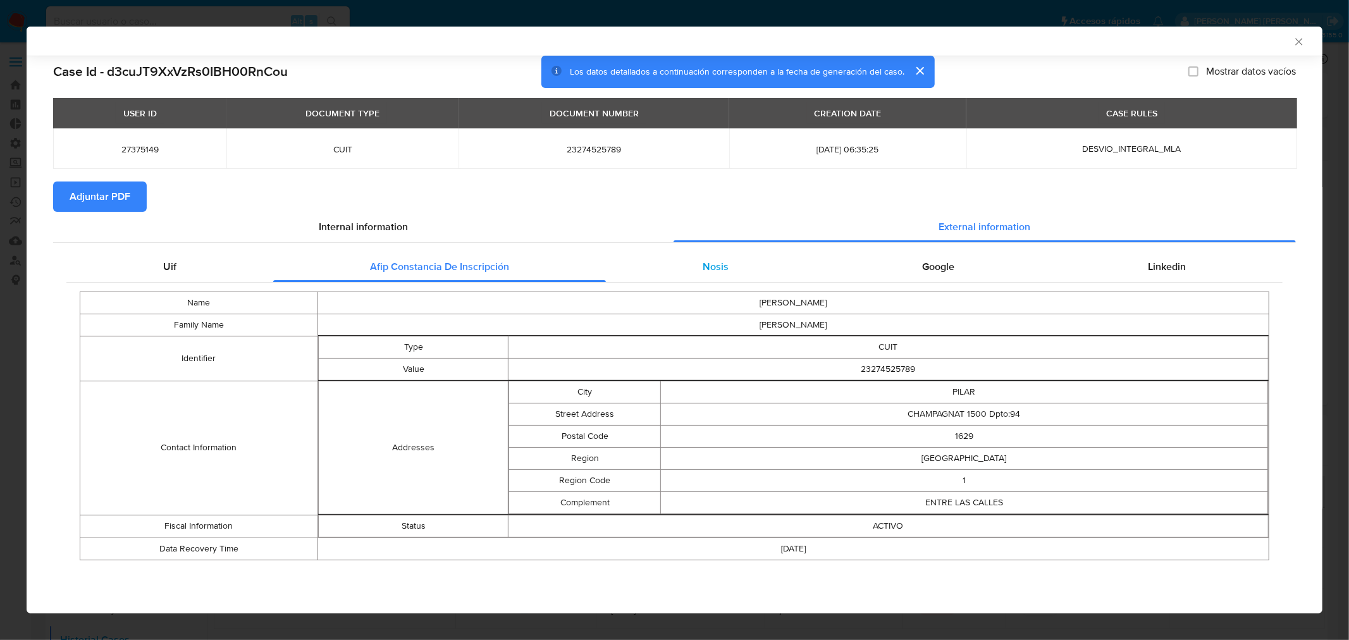
click at [742, 263] on div "Nosis" at bounding box center [715, 267] width 219 height 30
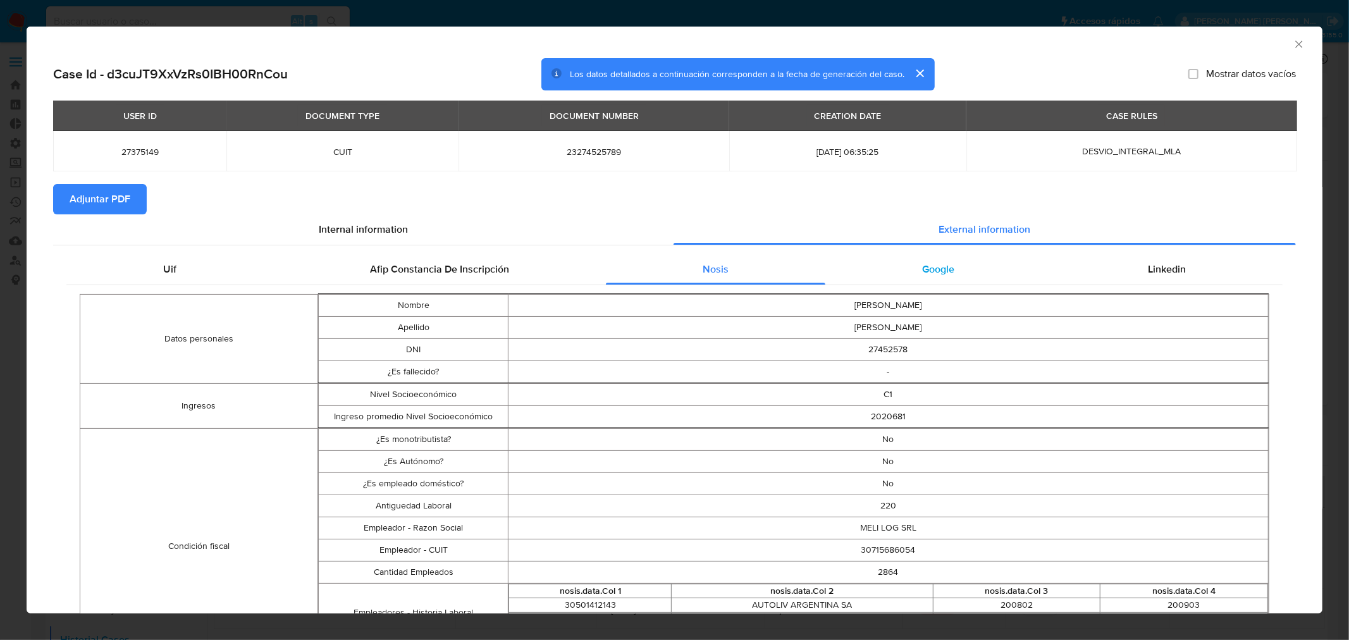
click at [952, 272] on div "Google" at bounding box center [938, 269] width 226 height 30
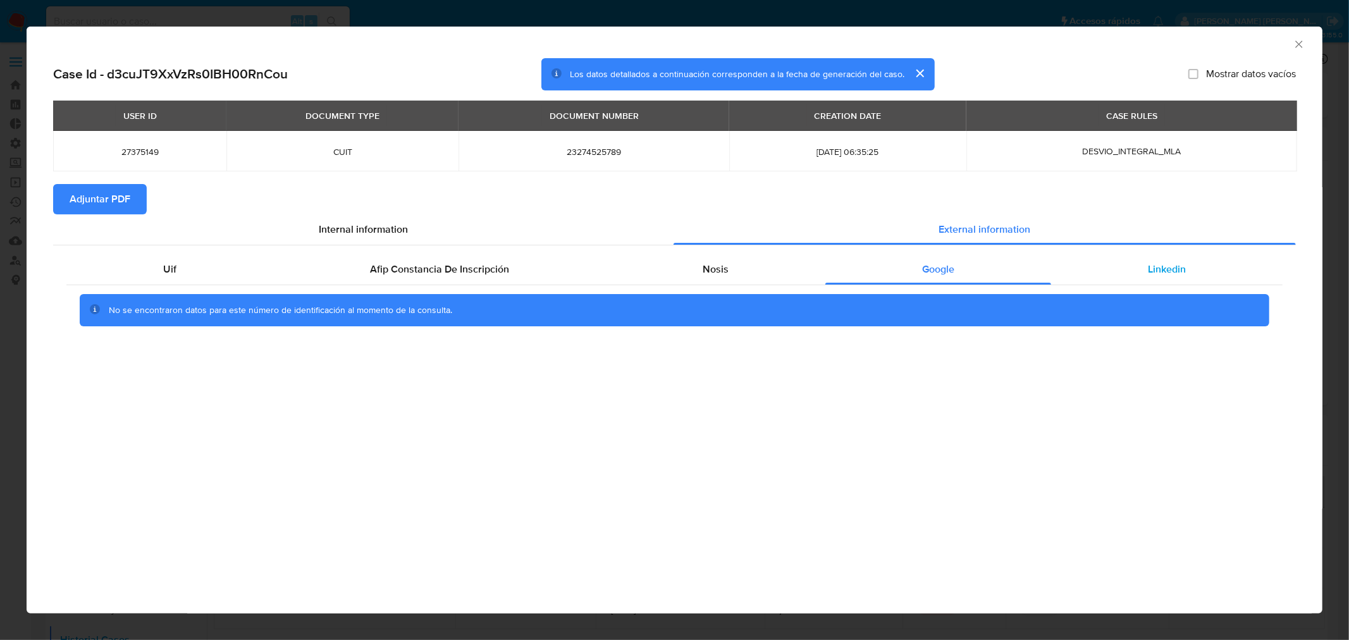
click at [1126, 276] on div "Linkedin" at bounding box center [1166, 269] width 231 height 30
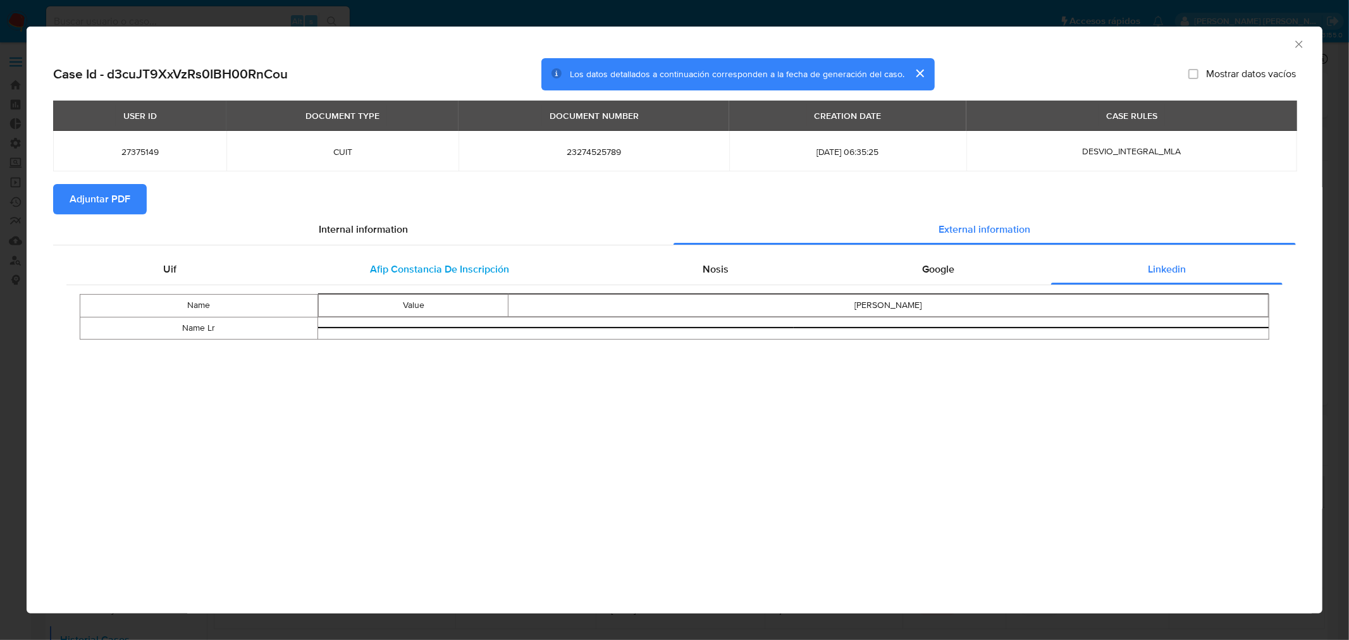
click at [473, 278] on div "Afip Constancia De Inscripción" at bounding box center [439, 269] width 333 height 30
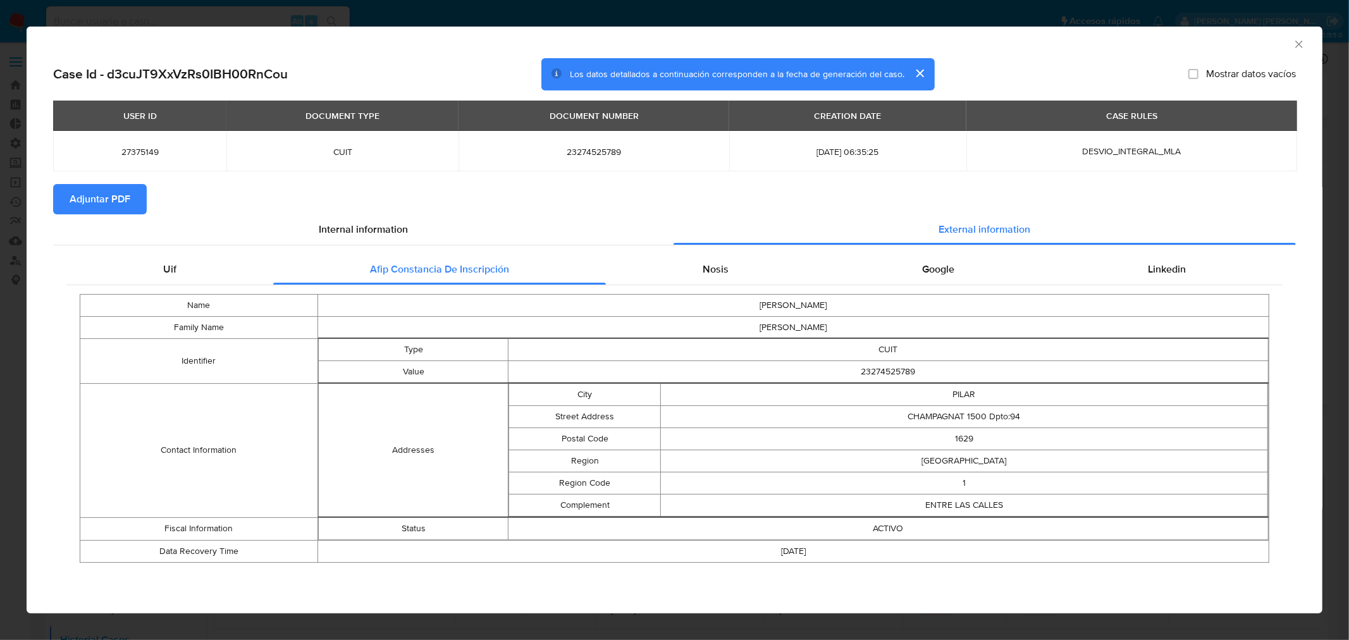
click at [100, 200] on span "Adjuntar PDF" at bounding box center [100, 199] width 61 height 28
click at [1305, 46] on div "AML Data Collector" at bounding box center [675, 43] width 1296 height 32
click at [1297, 39] on icon "Cerrar ventana" at bounding box center [1299, 44] width 13 height 13
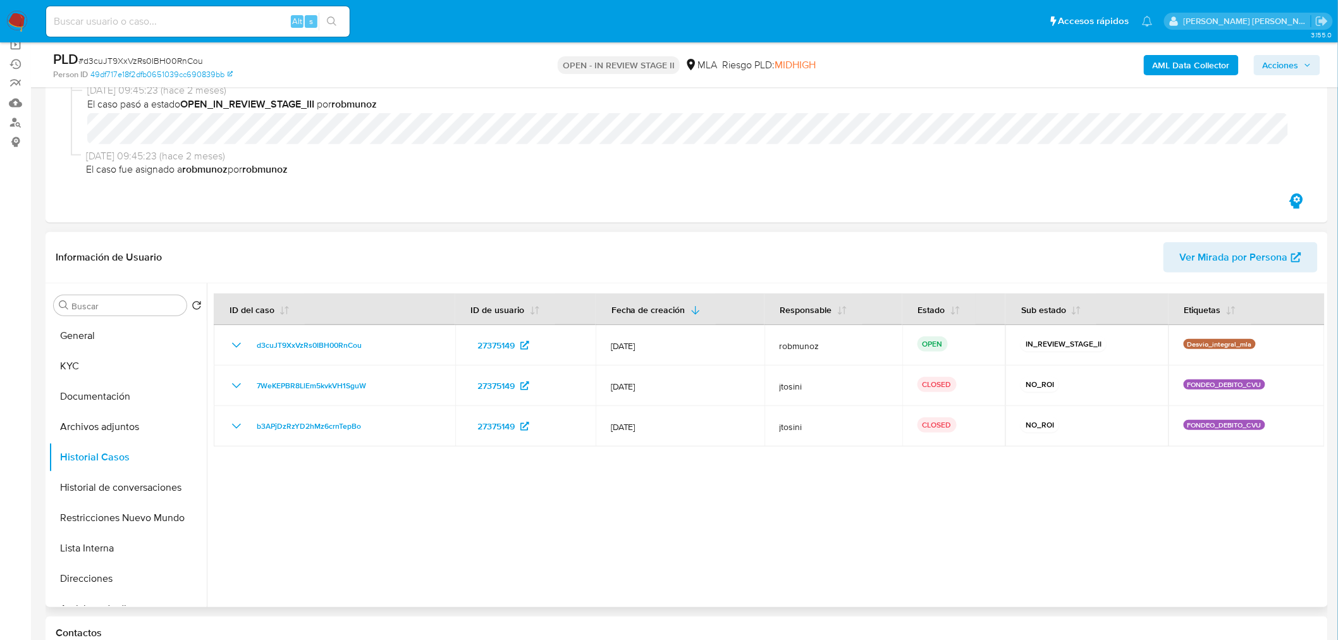
scroll to position [140, 0]
click at [63, 357] on button "KYC" at bounding box center [123, 363] width 148 height 30
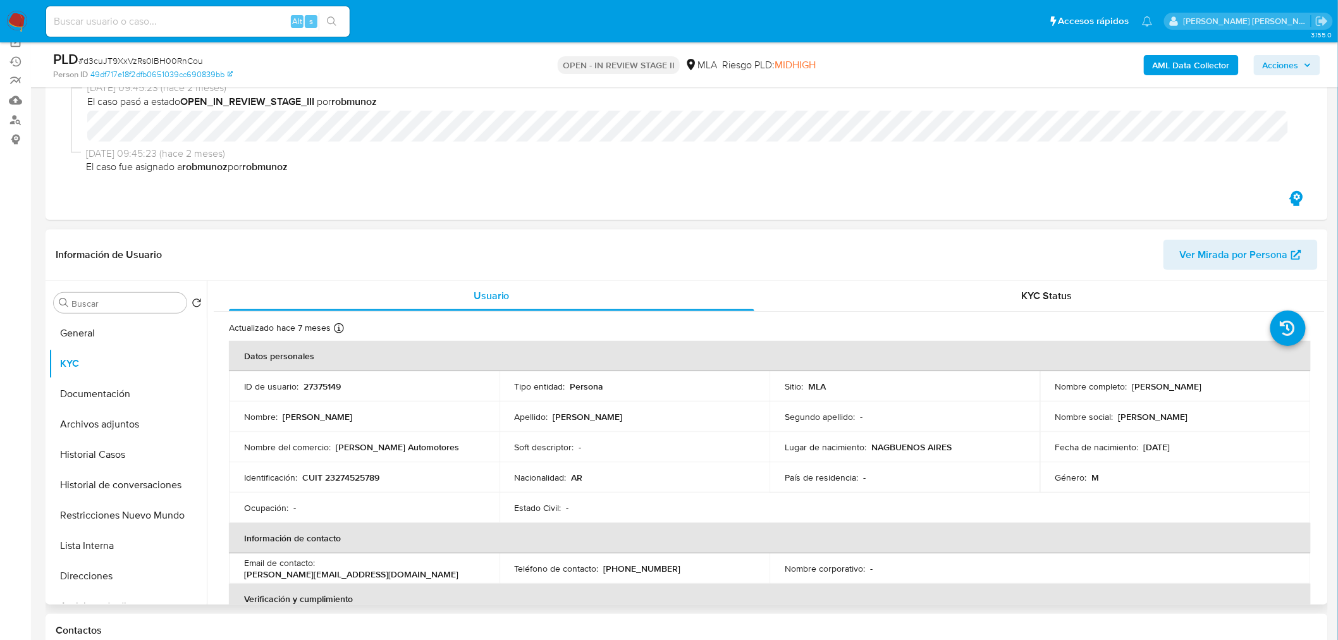
click at [1174, 381] on p "Sebastian Enrique Marquart" at bounding box center [1168, 386] width 70 height 11
click at [1149, 394] on td "Nombre completo : Sebastian Enrique Marquart" at bounding box center [1175, 386] width 271 height 30
click at [1215, 394] on td "Nombre completo : Sebastian Enrique Marquart" at bounding box center [1175, 386] width 271 height 30
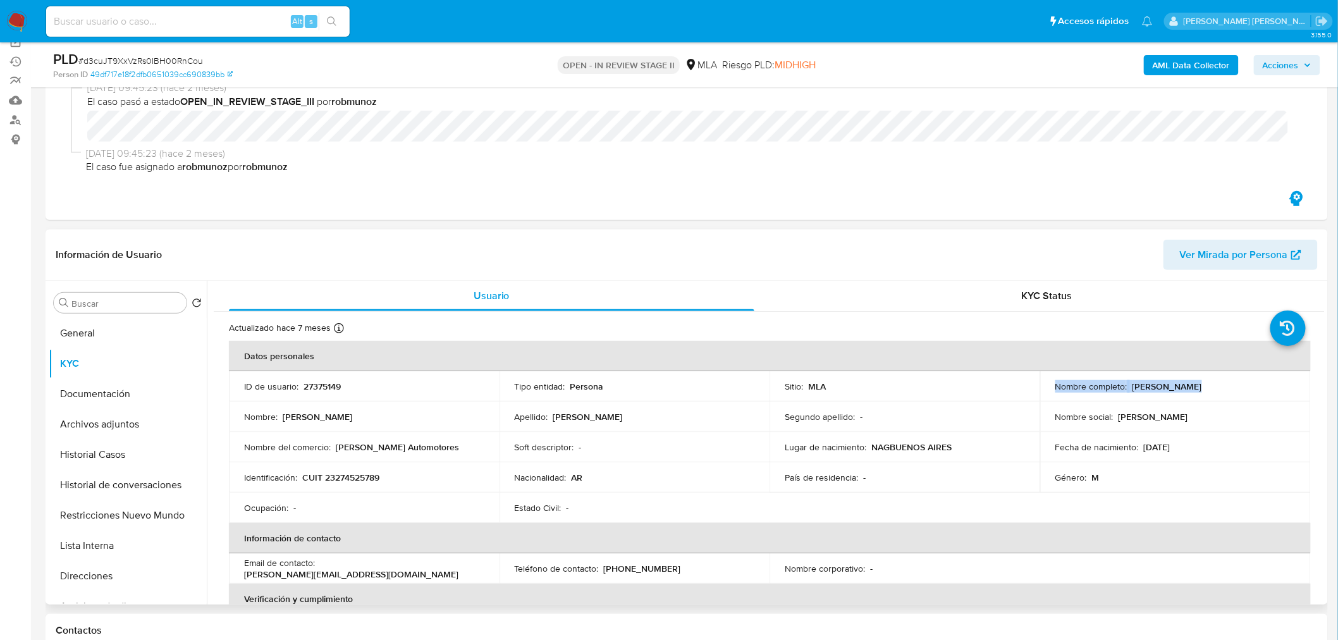
click at [1243, 382] on div "Nombre completo : Sebastian Enrique Marquart" at bounding box center [1176, 386] width 240 height 11
click at [1157, 333] on div "Actualizado hace 7 meses Creado: 13/03/2020 19:19:27 Actualizado: 12/01/2025 00…" at bounding box center [753, 330] width 1049 height 16
drag, startPoint x: 1129, startPoint y: 386, endPoint x: 1248, endPoint y: 382, distance: 119.6
click at [1248, 382] on div "Nombre completo : Sebastian Enrique Marquart" at bounding box center [1176, 386] width 240 height 11
copy p "Sebastian Enrique Marquart"
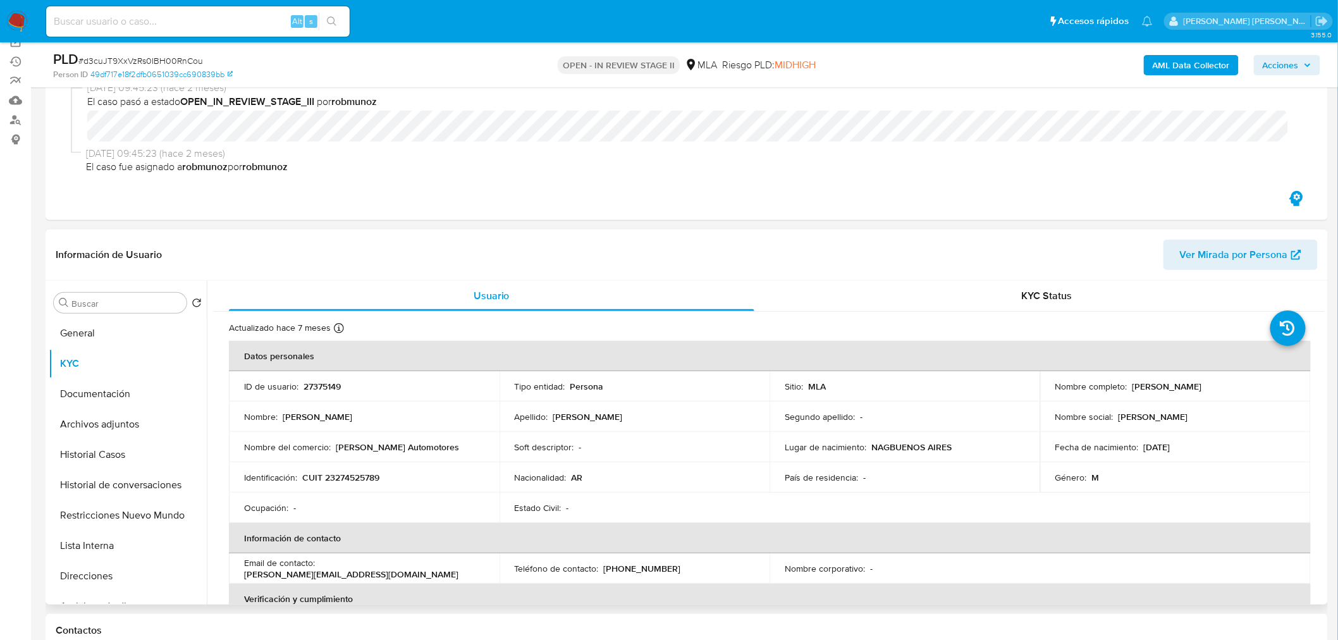
click at [369, 472] on p "CUIT 23274525789" at bounding box center [340, 477] width 77 height 11
click at [371, 476] on p "CUIT 23274525789" at bounding box center [340, 477] width 77 height 11
click at [373, 476] on p "CUIT 23274525789" at bounding box center [340, 477] width 77 height 11
click at [384, 479] on div "Identificación : CUIT 23274525789" at bounding box center [364, 477] width 240 height 11
drag, startPoint x: 328, startPoint y: 476, endPoint x: 355, endPoint y: 474, distance: 27.2
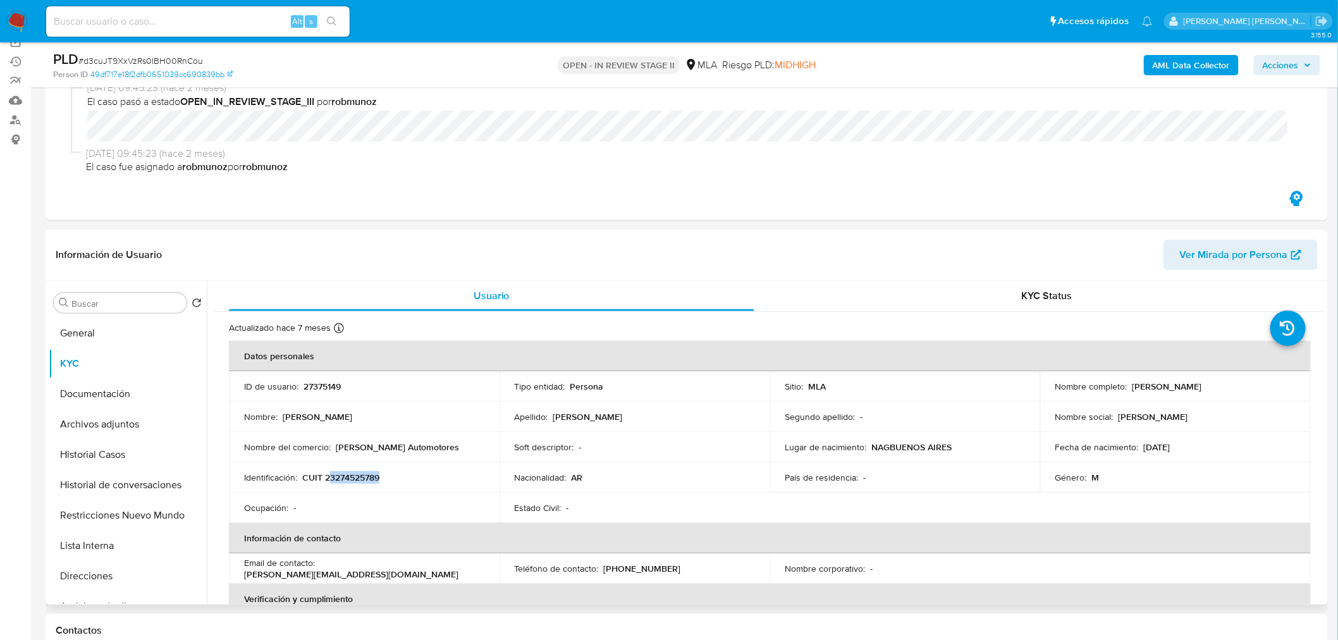
click at [393, 483] on div "Identificación : CUIT 23274525789" at bounding box center [364, 477] width 240 height 11
drag, startPoint x: 330, startPoint y: 479, endPoint x: 400, endPoint y: 484, distance: 71.0
click at [399, 484] on td "Identificación : CUIT 23274525789" at bounding box center [364, 477] width 271 height 30
copy p "23274525789"
click at [114, 381] on button "Documentación" at bounding box center [123, 394] width 148 height 30
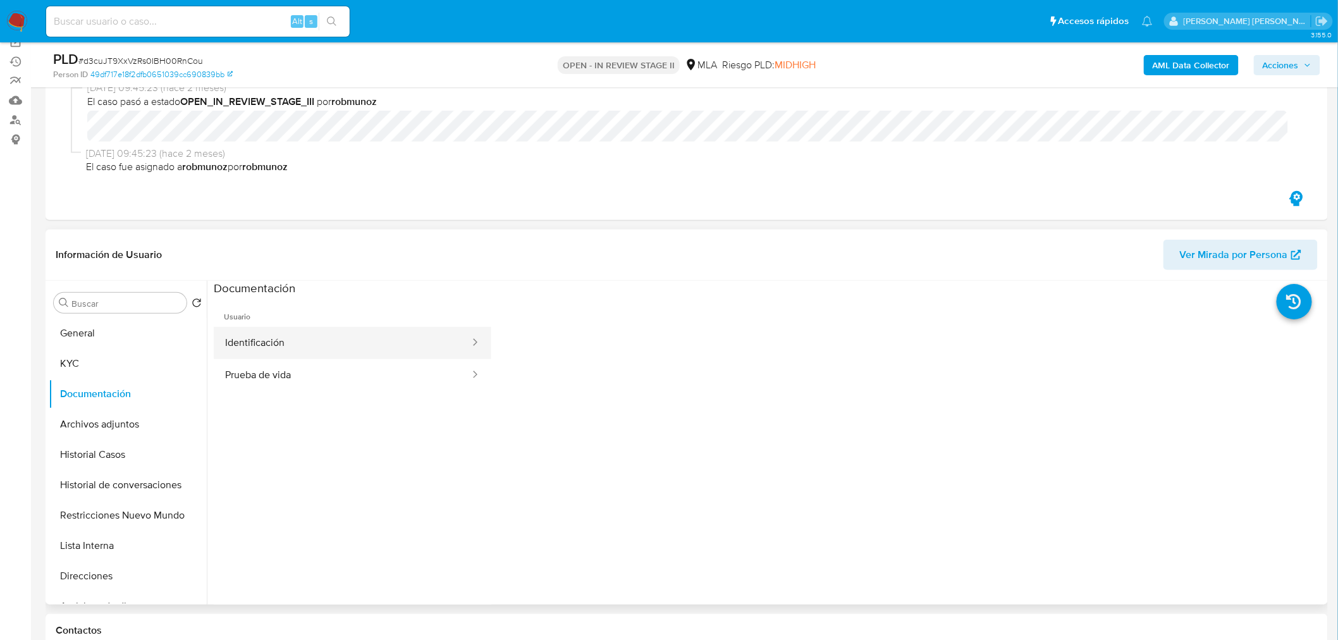
click at [293, 357] on button "Identificación" at bounding box center [342, 343] width 257 height 32
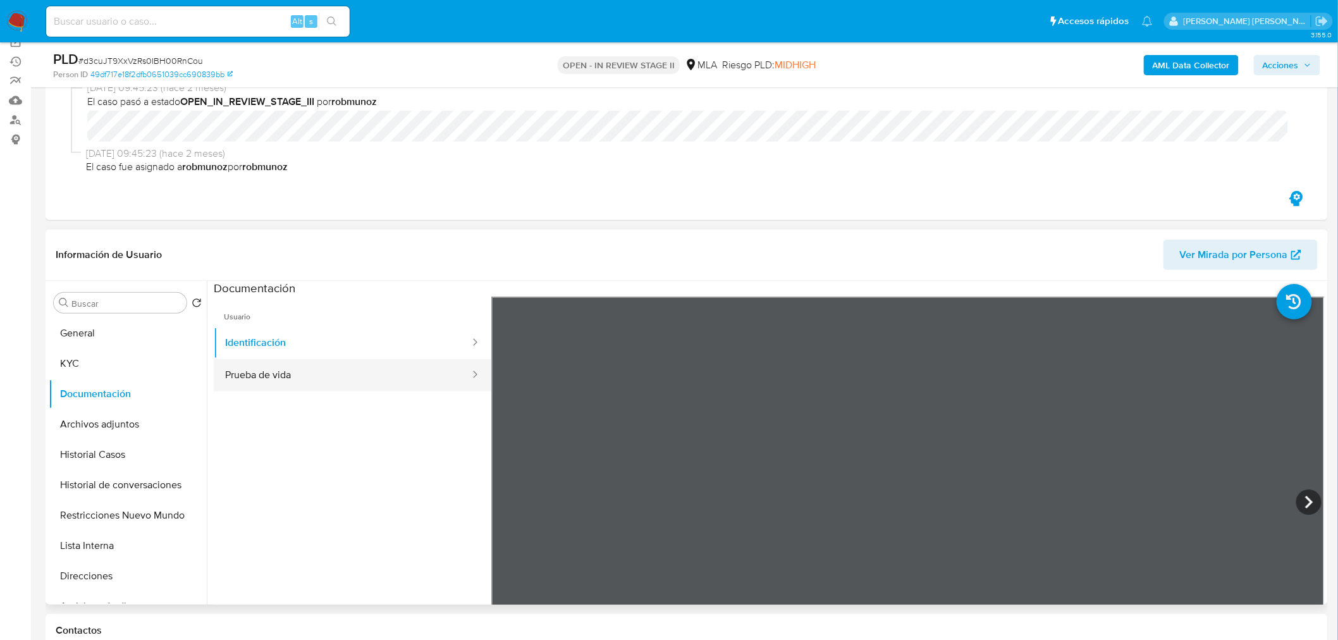
click at [350, 376] on button "Prueba de vida" at bounding box center [342, 375] width 257 height 32
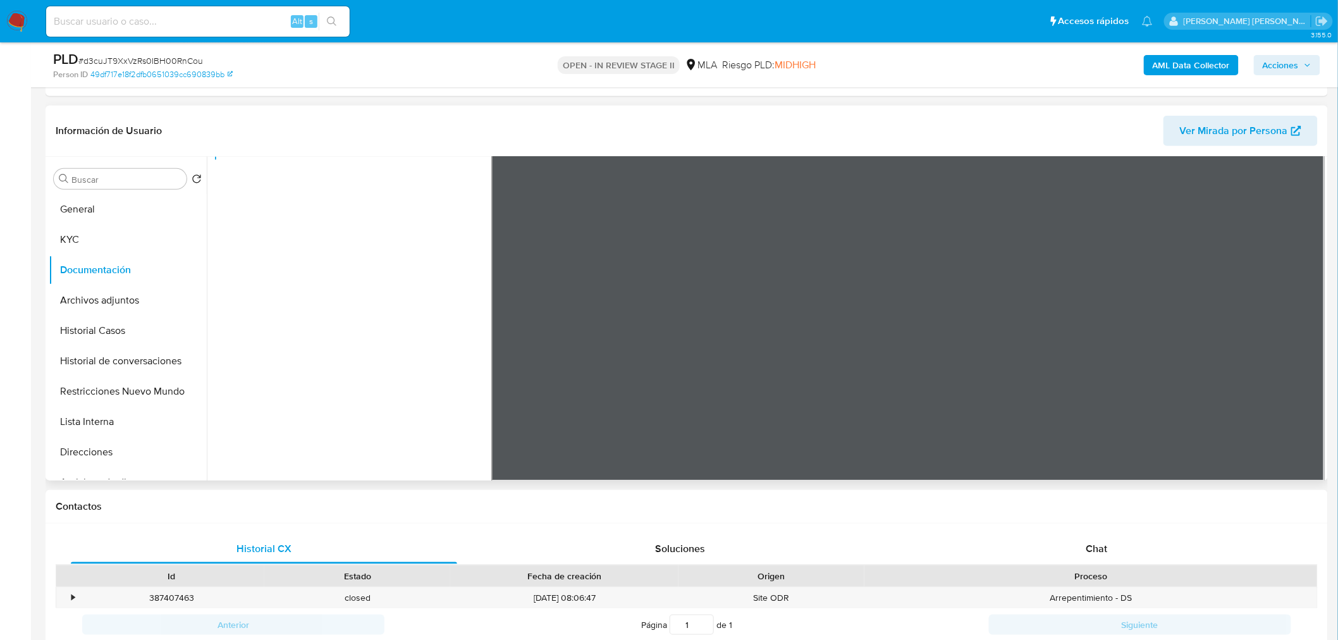
scroll to position [281, 0]
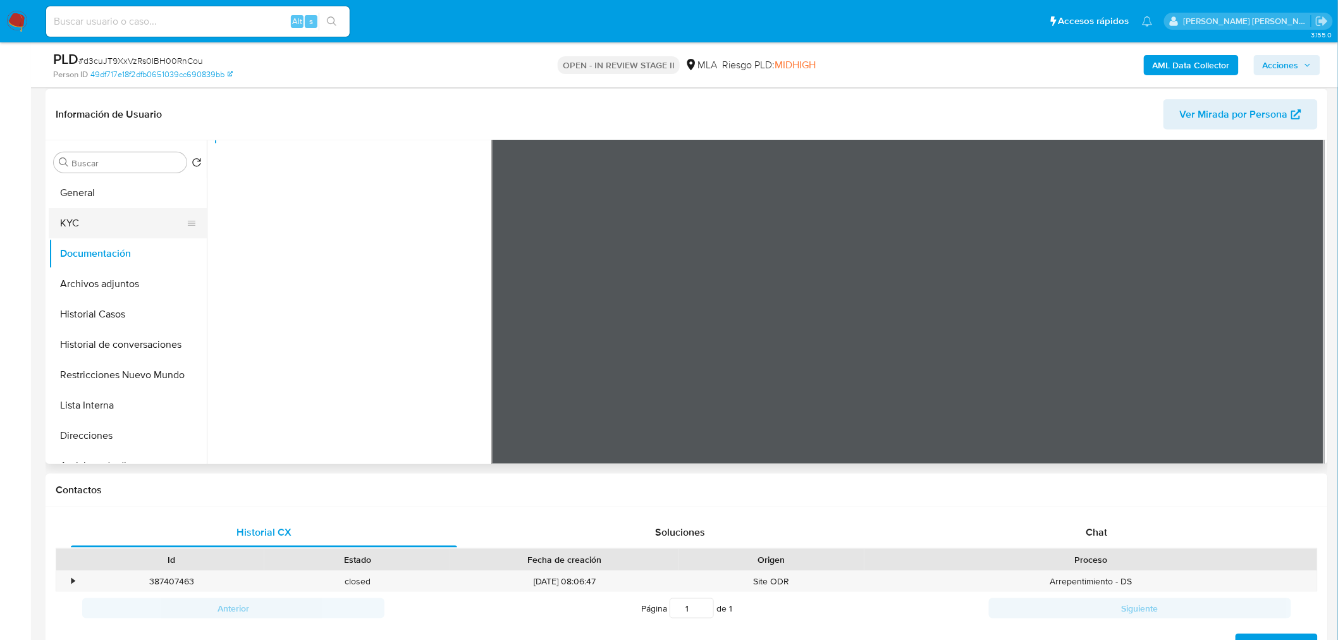
click at [120, 230] on button "KYC" at bounding box center [123, 223] width 148 height 30
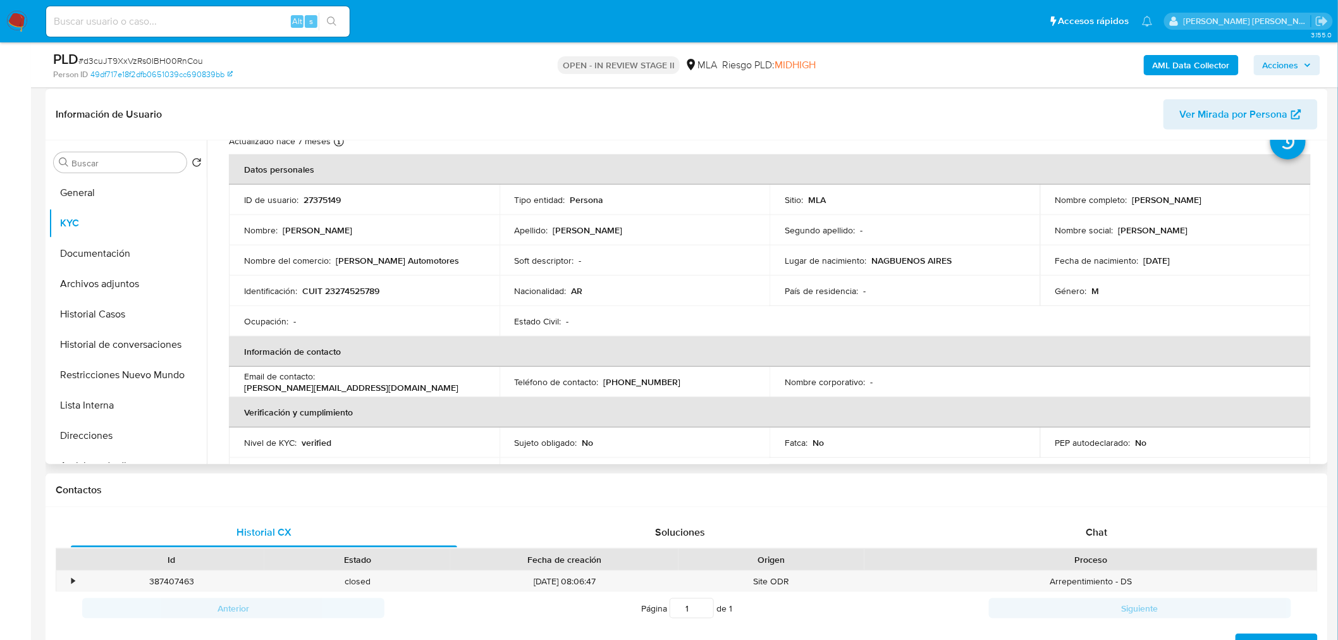
scroll to position [70, 0]
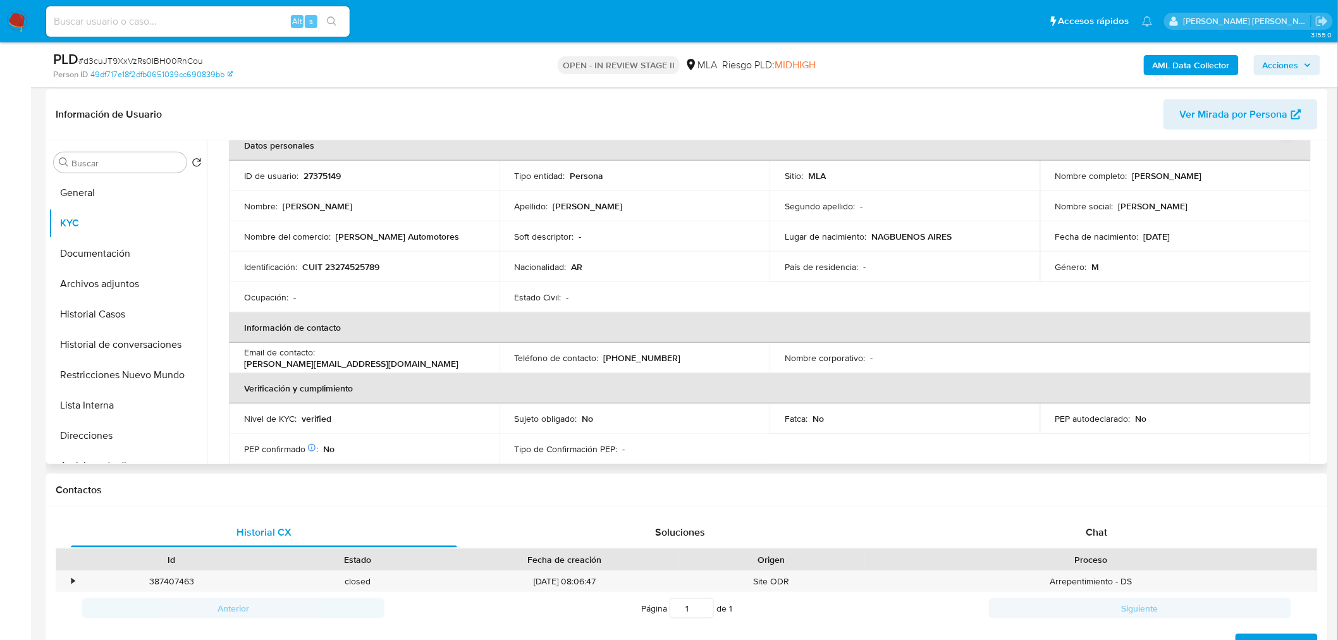
click at [391, 358] on p "sebastian_marquart@hotmail.com" at bounding box center [351, 363] width 214 height 11
click at [441, 364] on td "Email de contacto : sebastian_marquart@hotmail.com" at bounding box center [364, 358] width 271 height 30
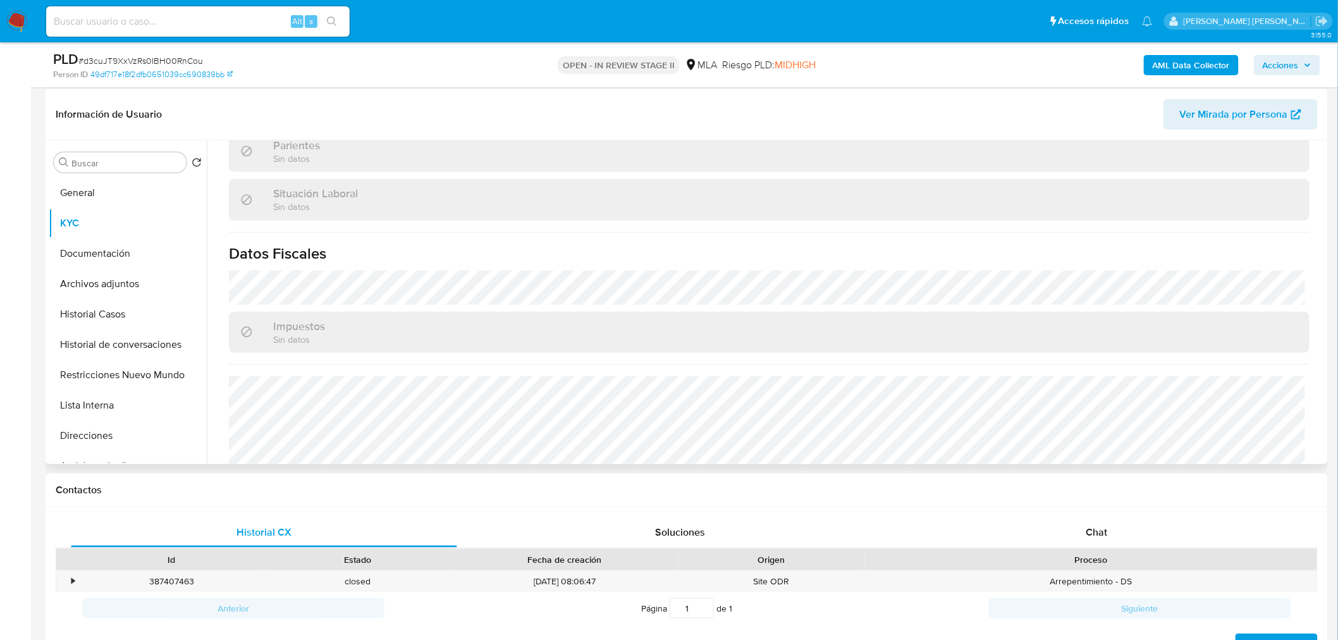
scroll to position [703, 0]
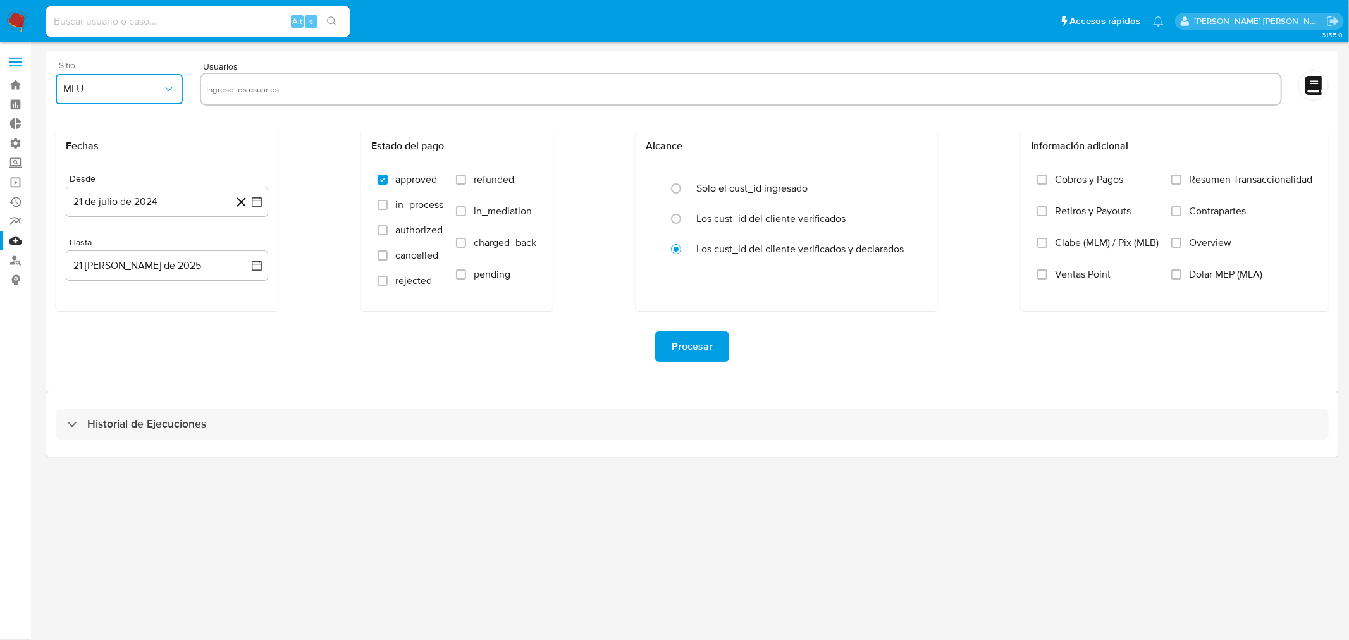
click at [96, 87] on span "MLU" at bounding box center [112, 89] width 99 height 13
click at [113, 125] on div "MLA" at bounding box center [116, 123] width 104 height 30
click at [247, 93] on input "text" at bounding box center [740, 89] width 1069 height 20
type input "27375149"
click at [142, 206] on button "21 de julio de 2024" at bounding box center [167, 202] width 202 height 30
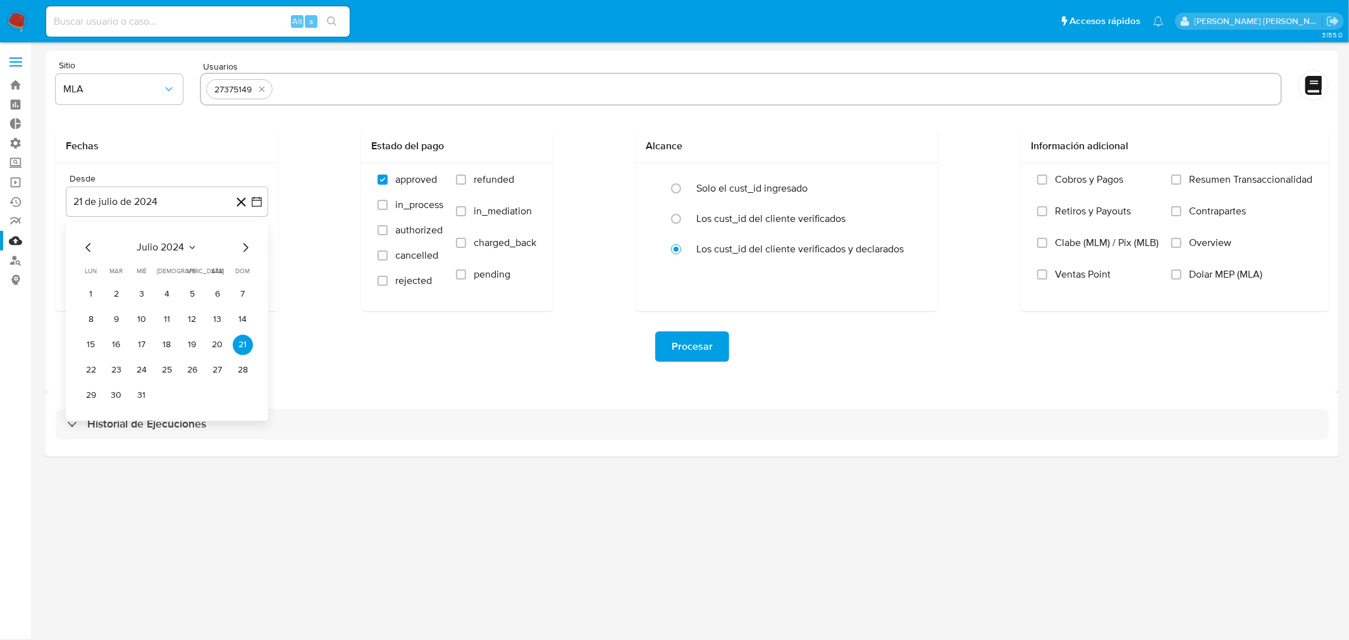
click at [381, 327] on div "Procesar" at bounding box center [692, 346] width 1273 height 71
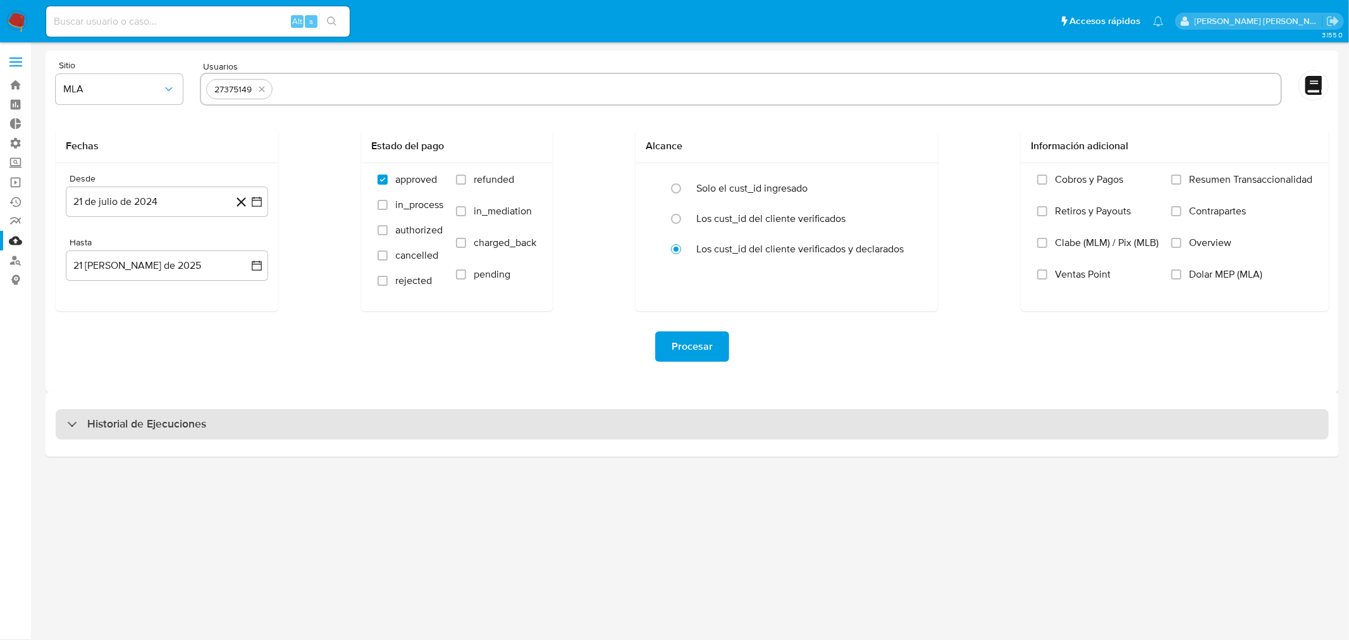
click at [258, 426] on div "Historial de Ejecuciones" at bounding box center [692, 424] width 1273 height 30
select select "10"
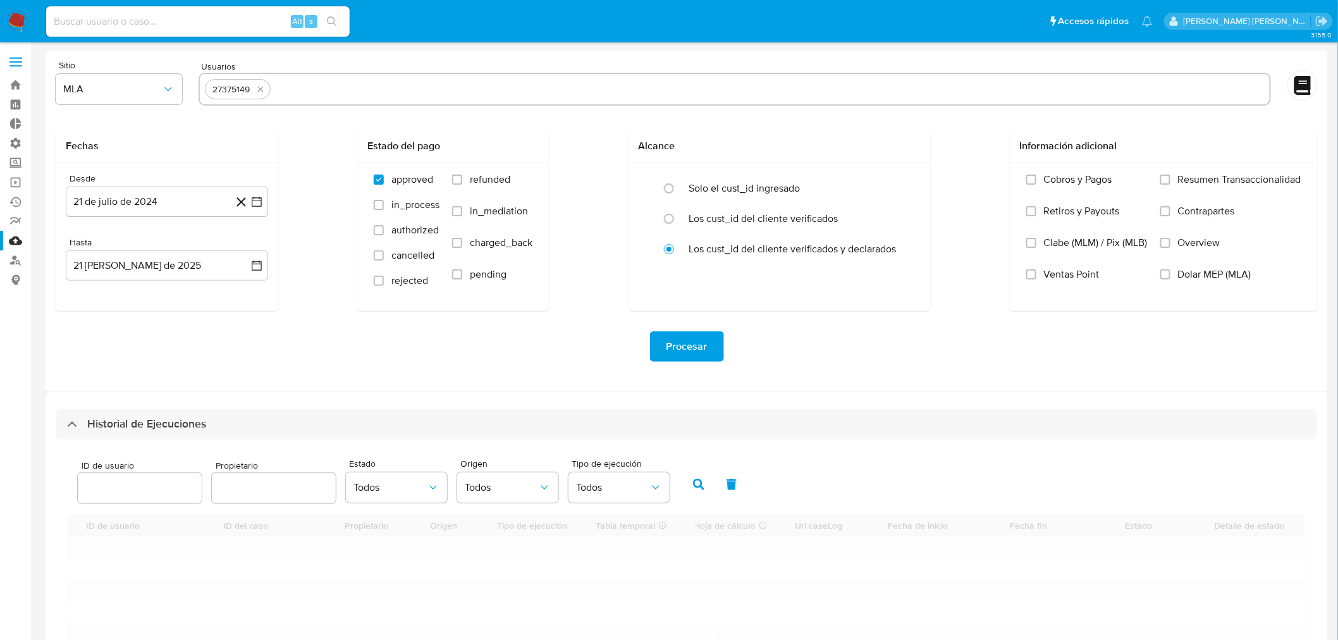
click at [162, 494] on input "number" at bounding box center [140, 488] width 124 height 16
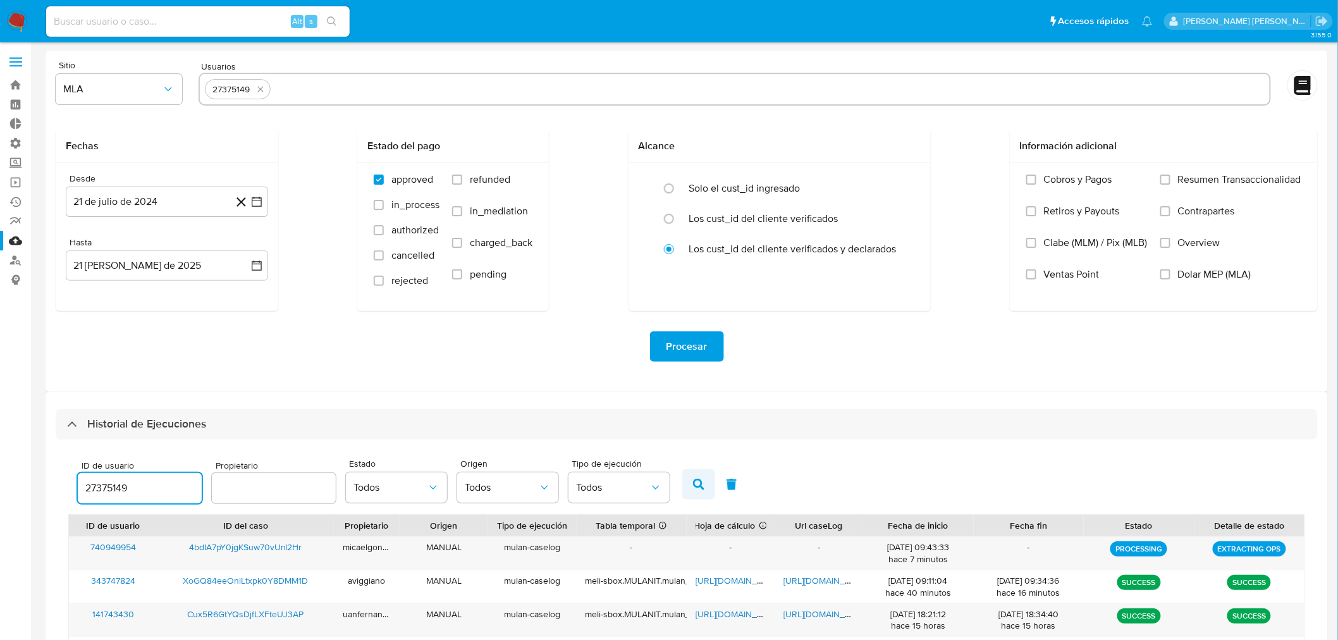
type input "27375149"
click at [693, 484] on icon "button" at bounding box center [698, 484] width 11 height 11
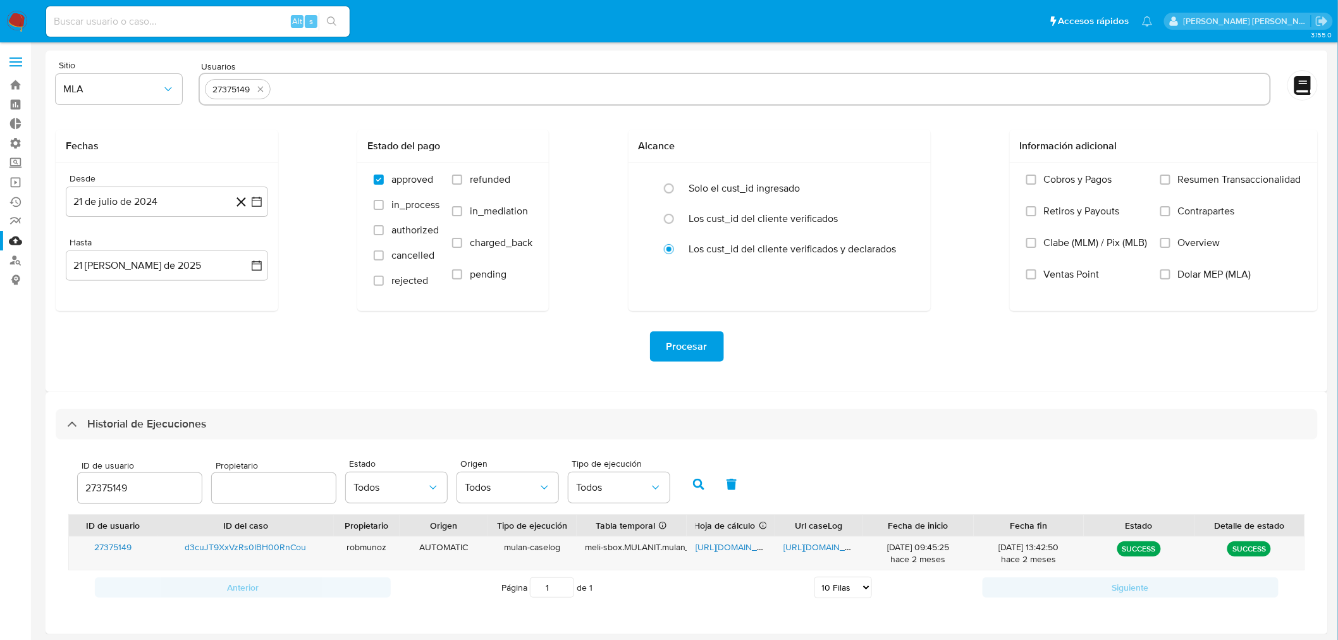
scroll to position [2, 0]
click at [736, 541] on span "[URL][DOMAIN_NAME]" at bounding box center [739, 545] width 87 height 13
click at [825, 549] on span "[URL][DOMAIN_NAME]" at bounding box center [827, 545] width 87 height 13
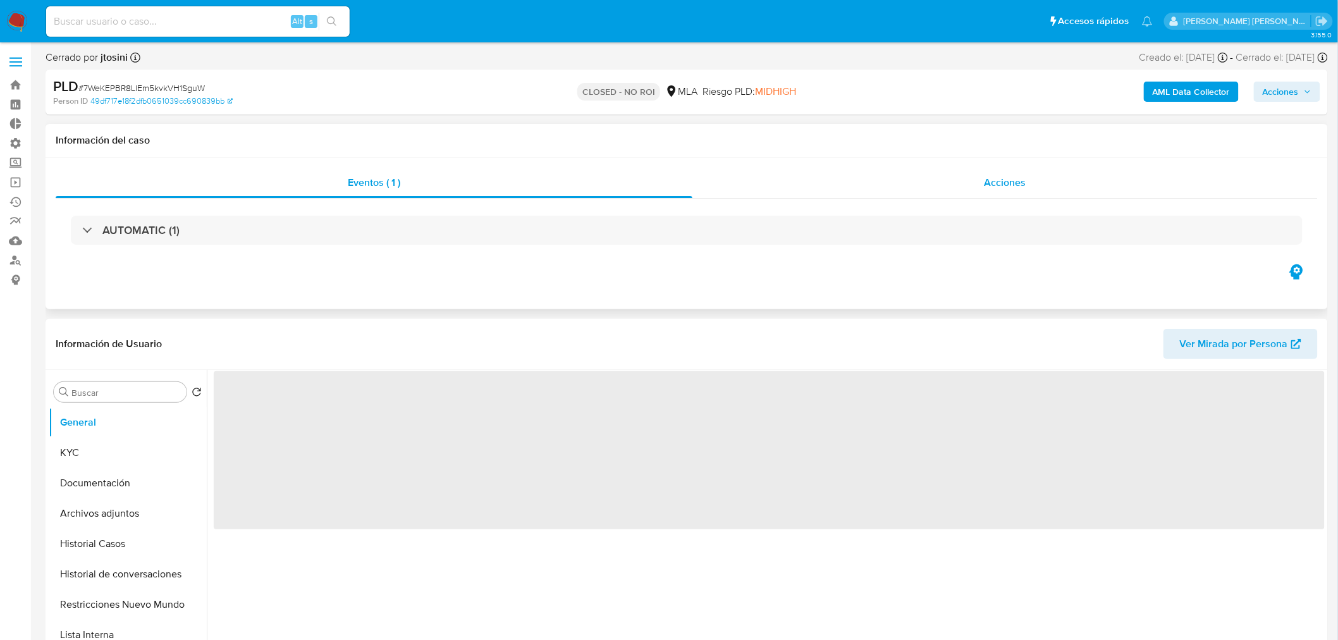
click at [965, 180] on div "Acciones" at bounding box center [1006, 183] width 626 height 30
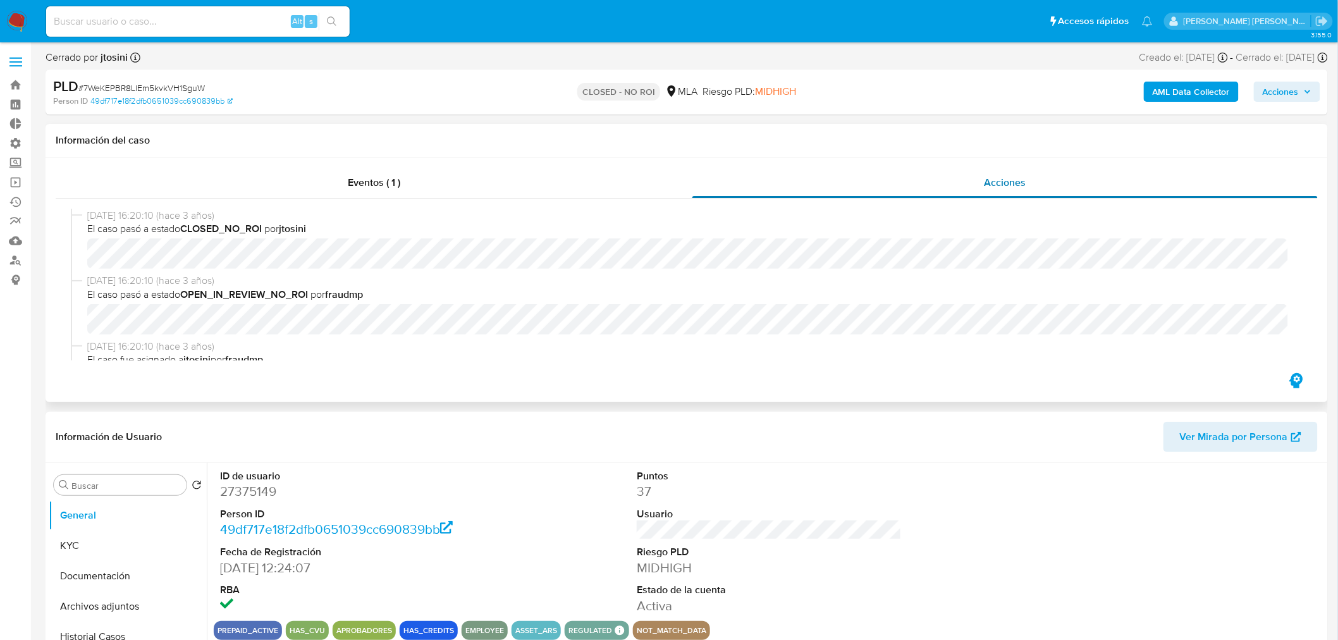
select select "10"
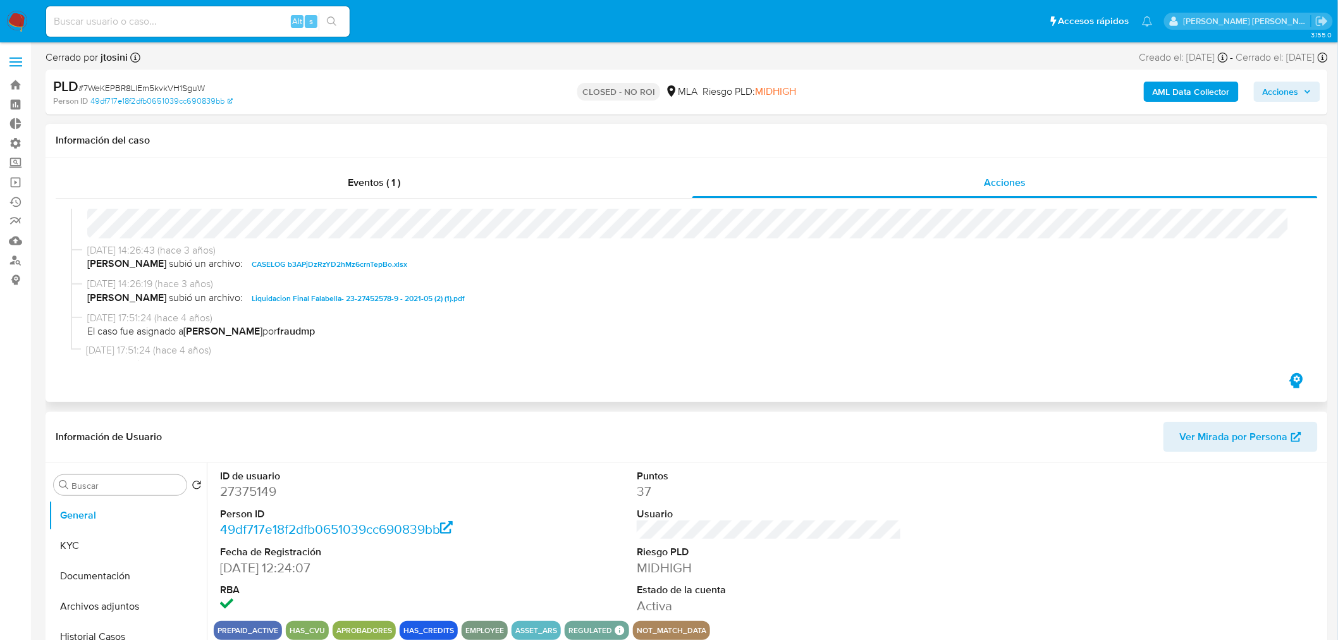
scroll to position [211, 0]
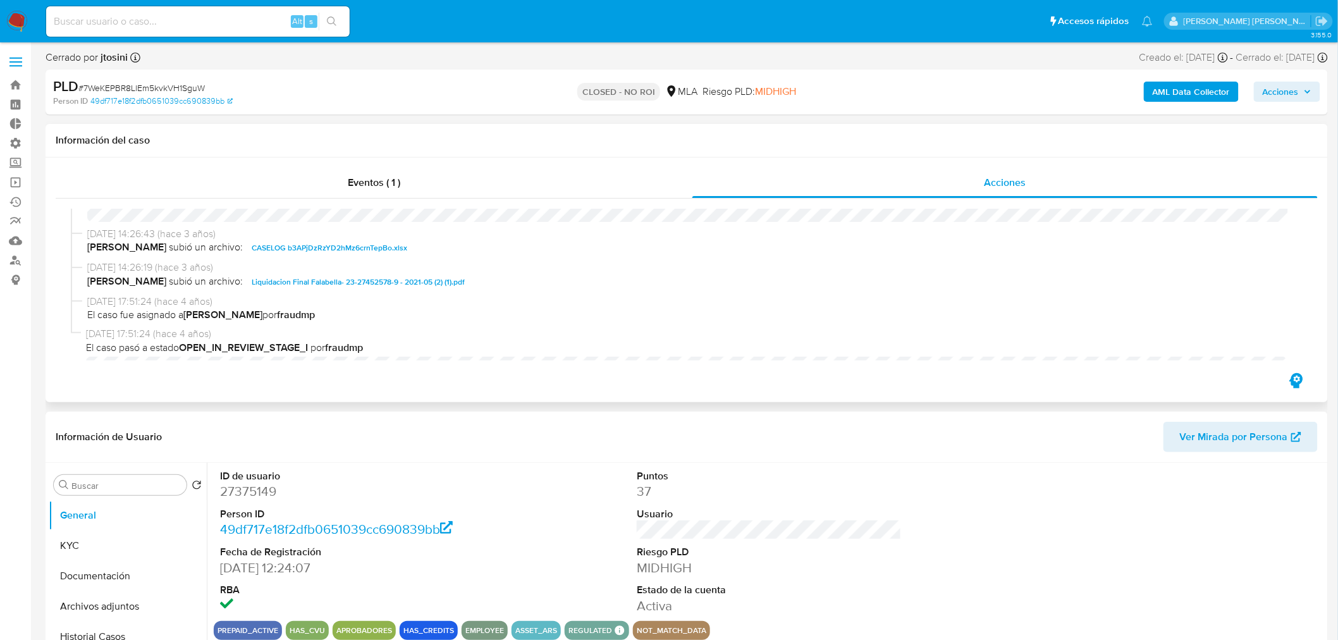
click at [421, 276] on span "Liquidacion Final Falabella- 23-27452578-9 - 2021-05 (2) (1).pdf" at bounding box center [358, 281] width 213 height 15
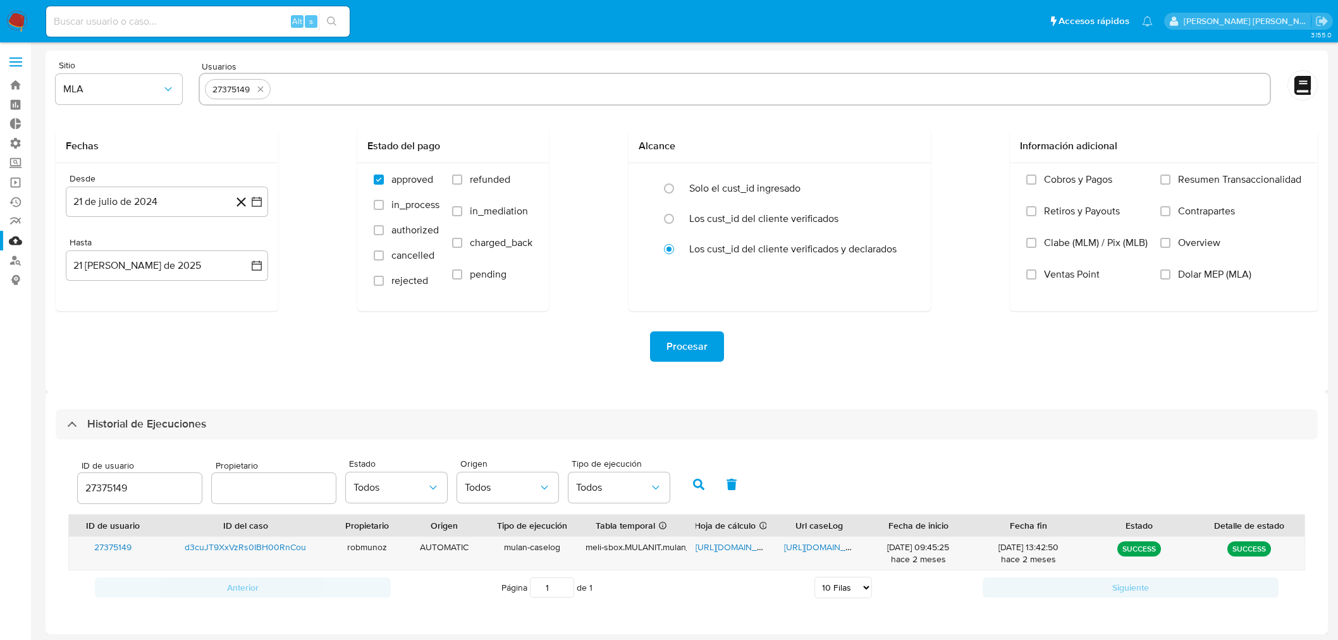
select select "10"
click at [22, 17] on img at bounding box center [17, 22] width 22 height 22
